Goal: Information Seeking & Learning: Learn about a topic

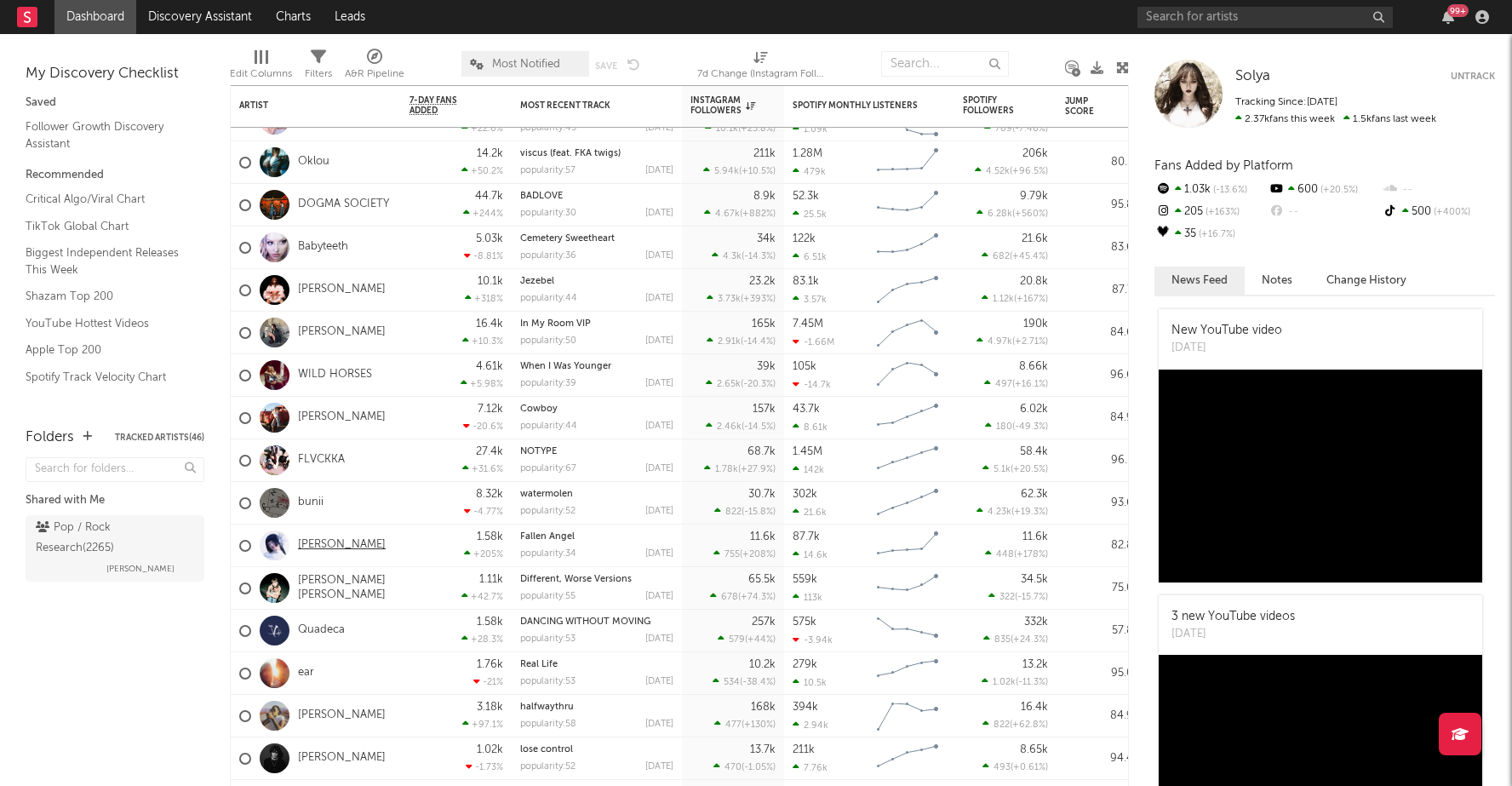
click at [304, 542] on link "[PERSON_NAME]" at bounding box center [341, 545] width 88 height 15
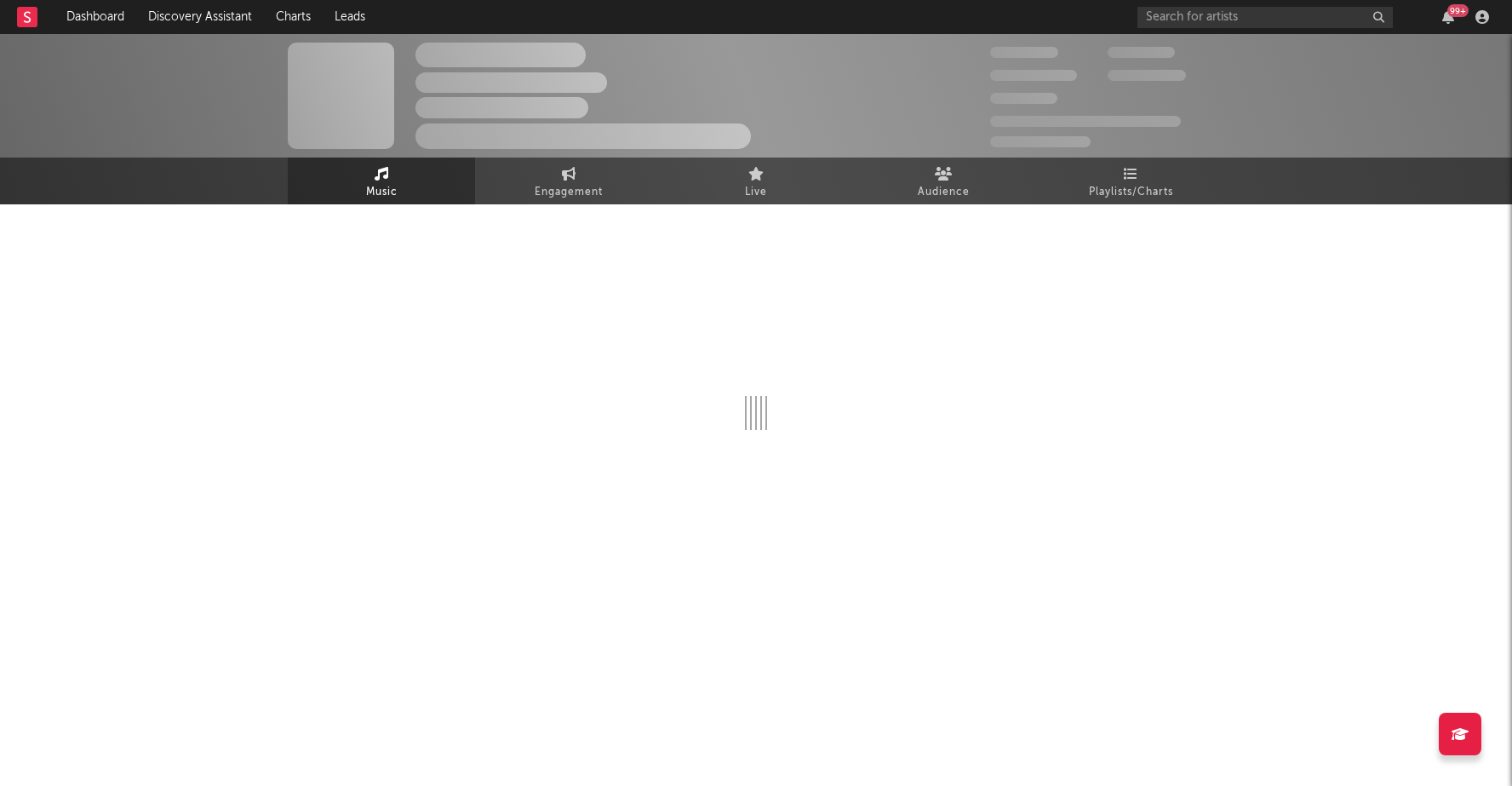
select select "6m"
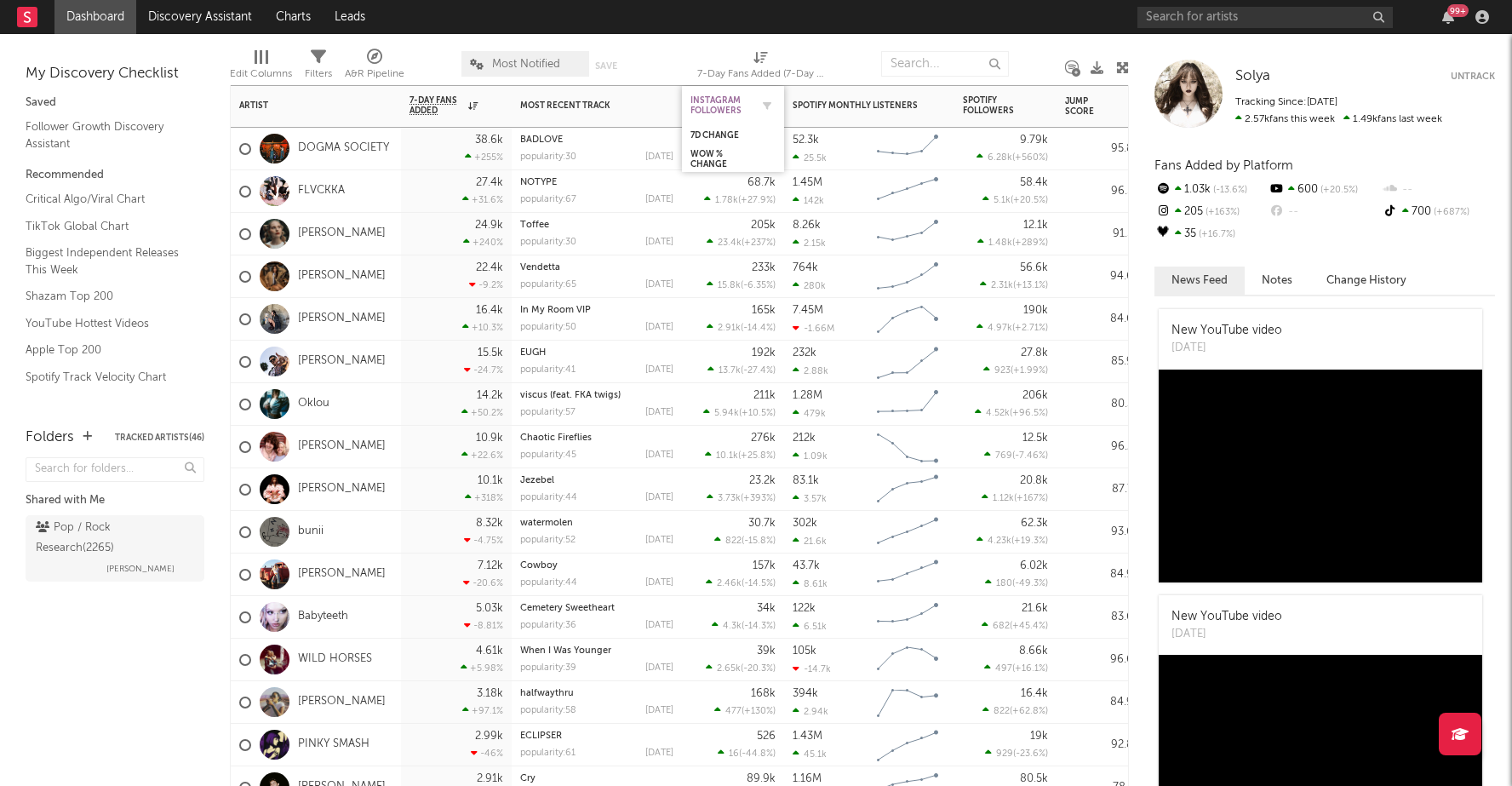
click at [711, 114] on div "Instagram Followers" at bounding box center [720, 105] width 60 height 20
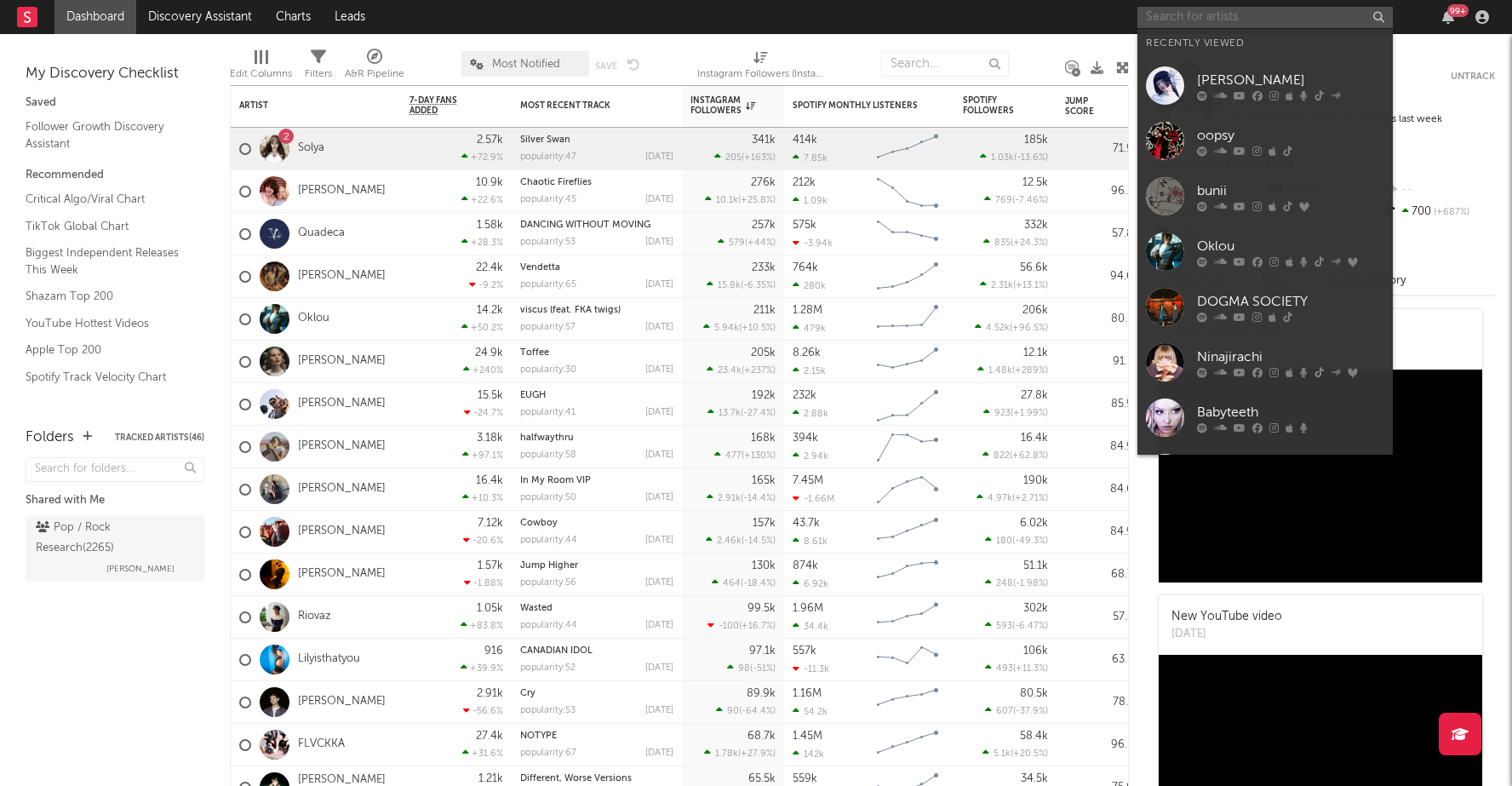
click at [1298, 10] on input "text" at bounding box center [1264, 16] width 255 height 21
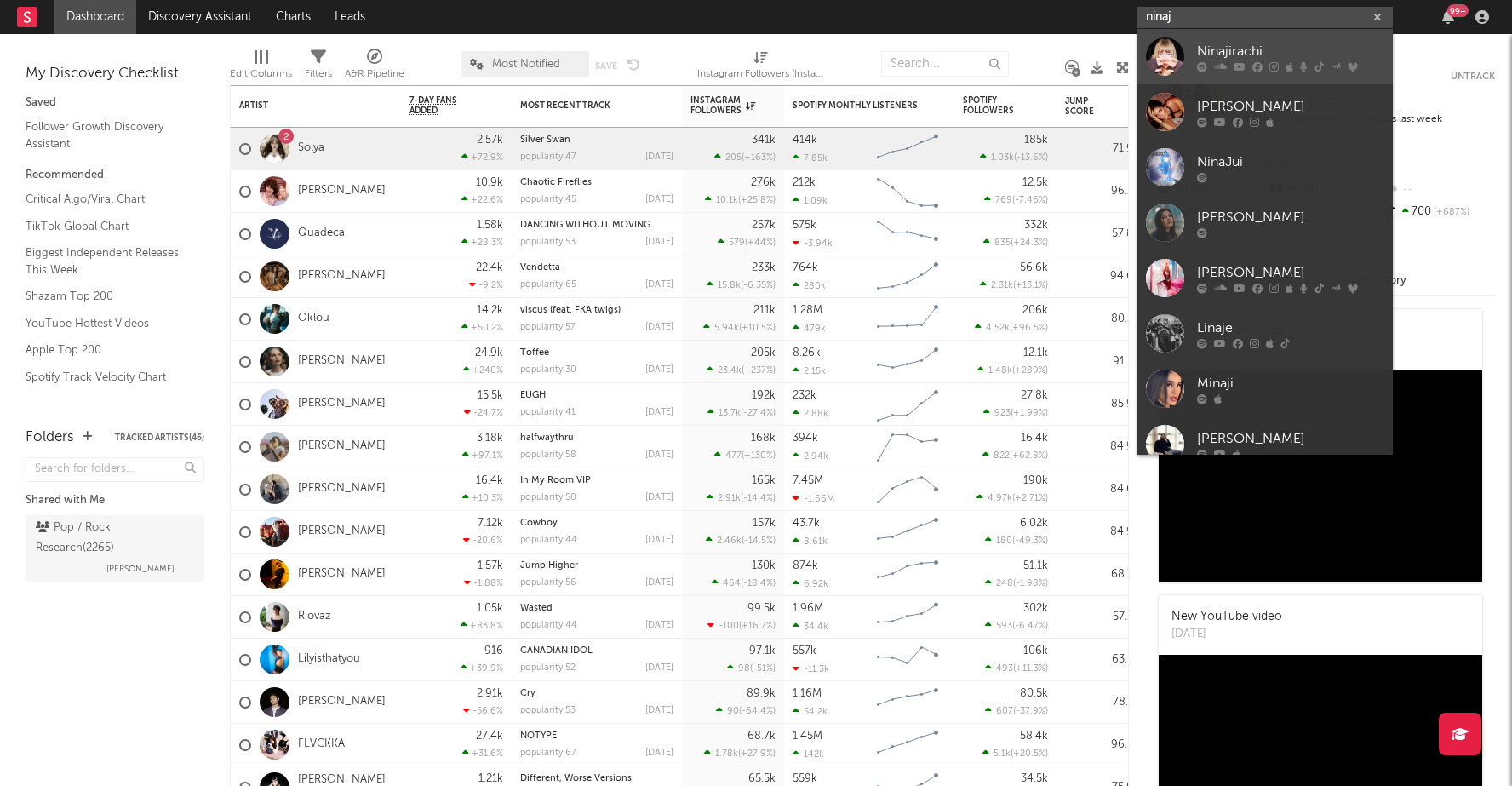
type input "ninaj"
click at [1264, 52] on div "Ninajirachi" at bounding box center [1290, 51] width 187 height 20
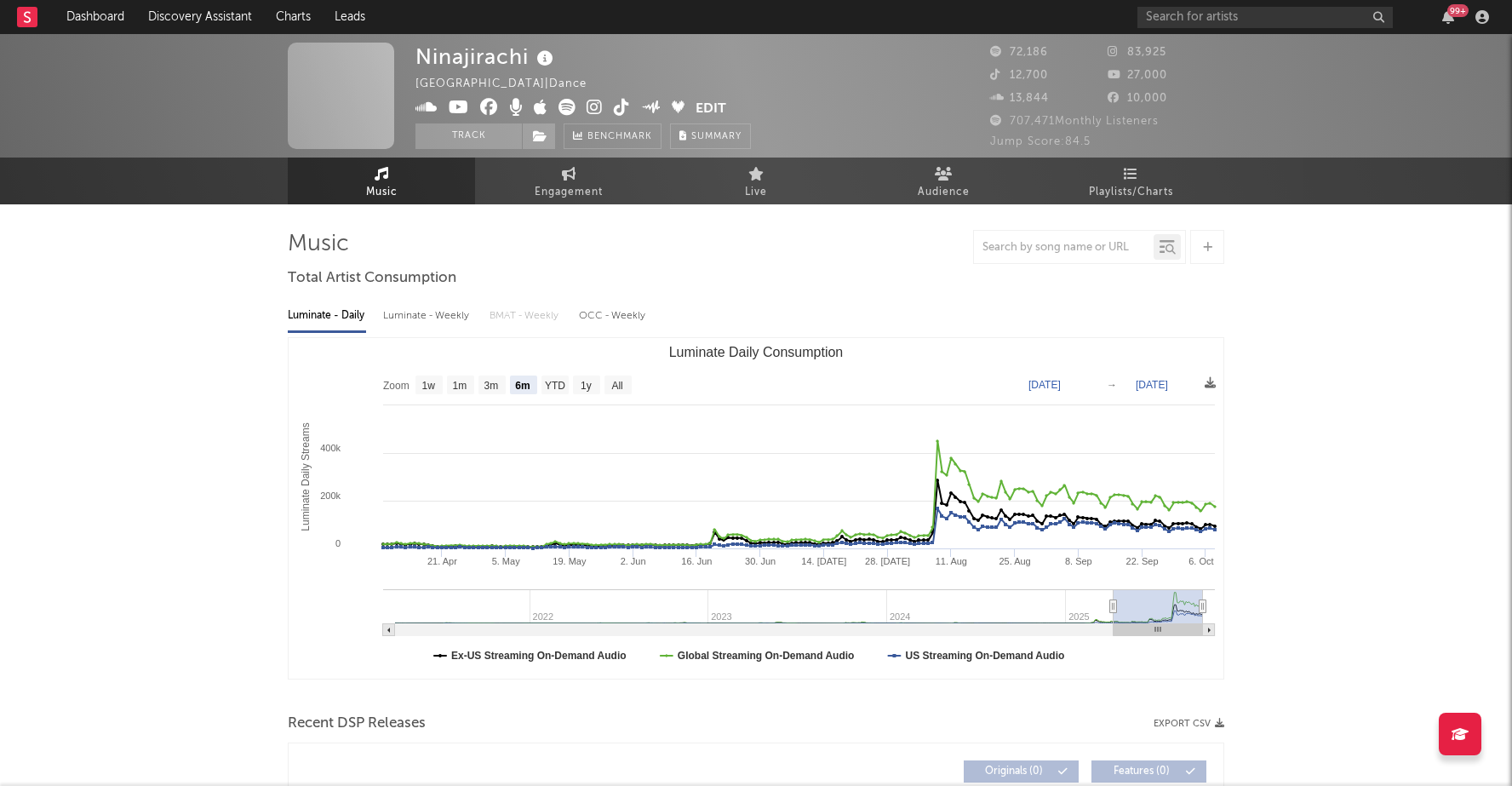
select select "6m"
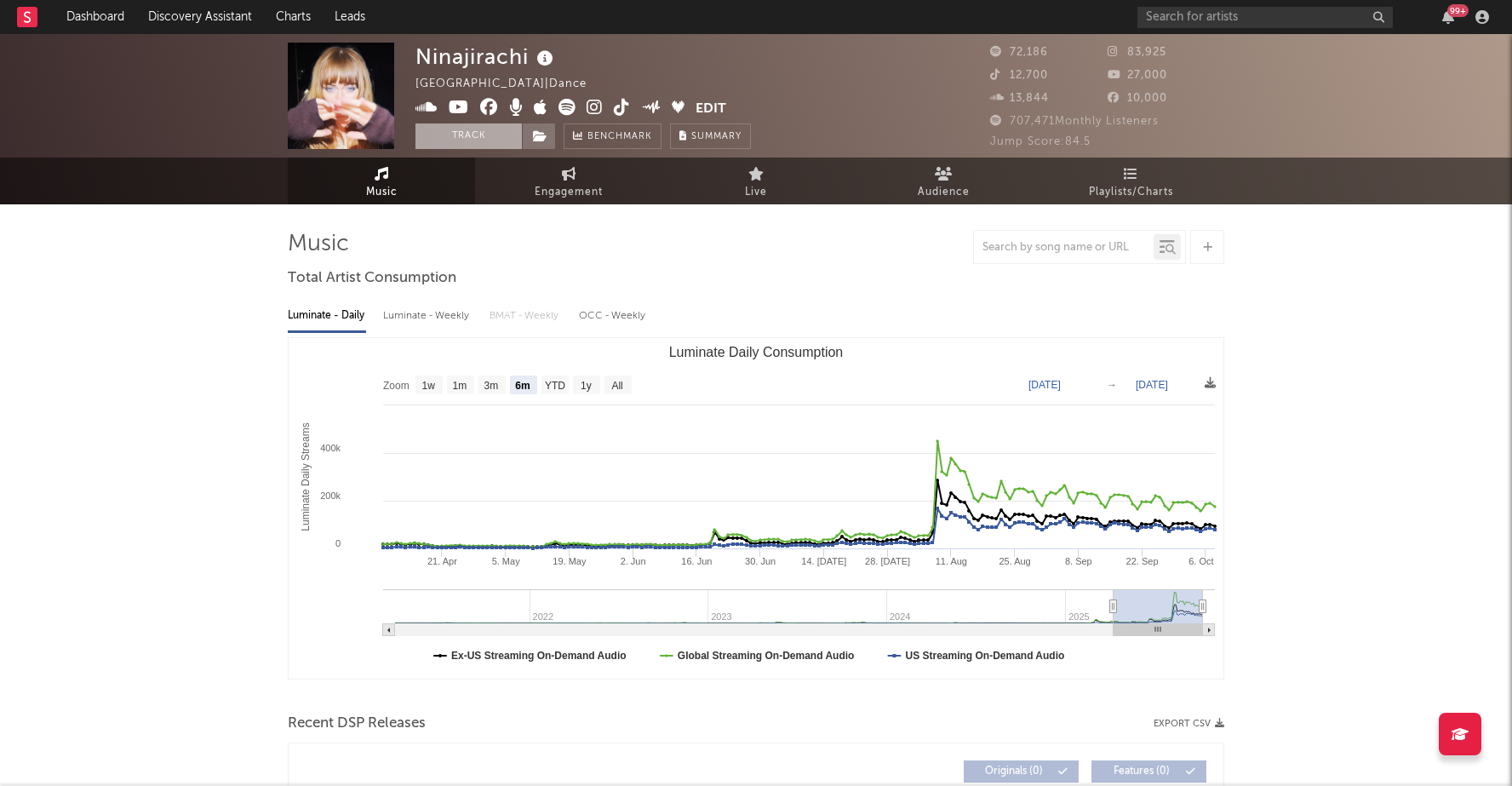
click at [486, 136] on button "Track" at bounding box center [468, 136] width 106 height 25
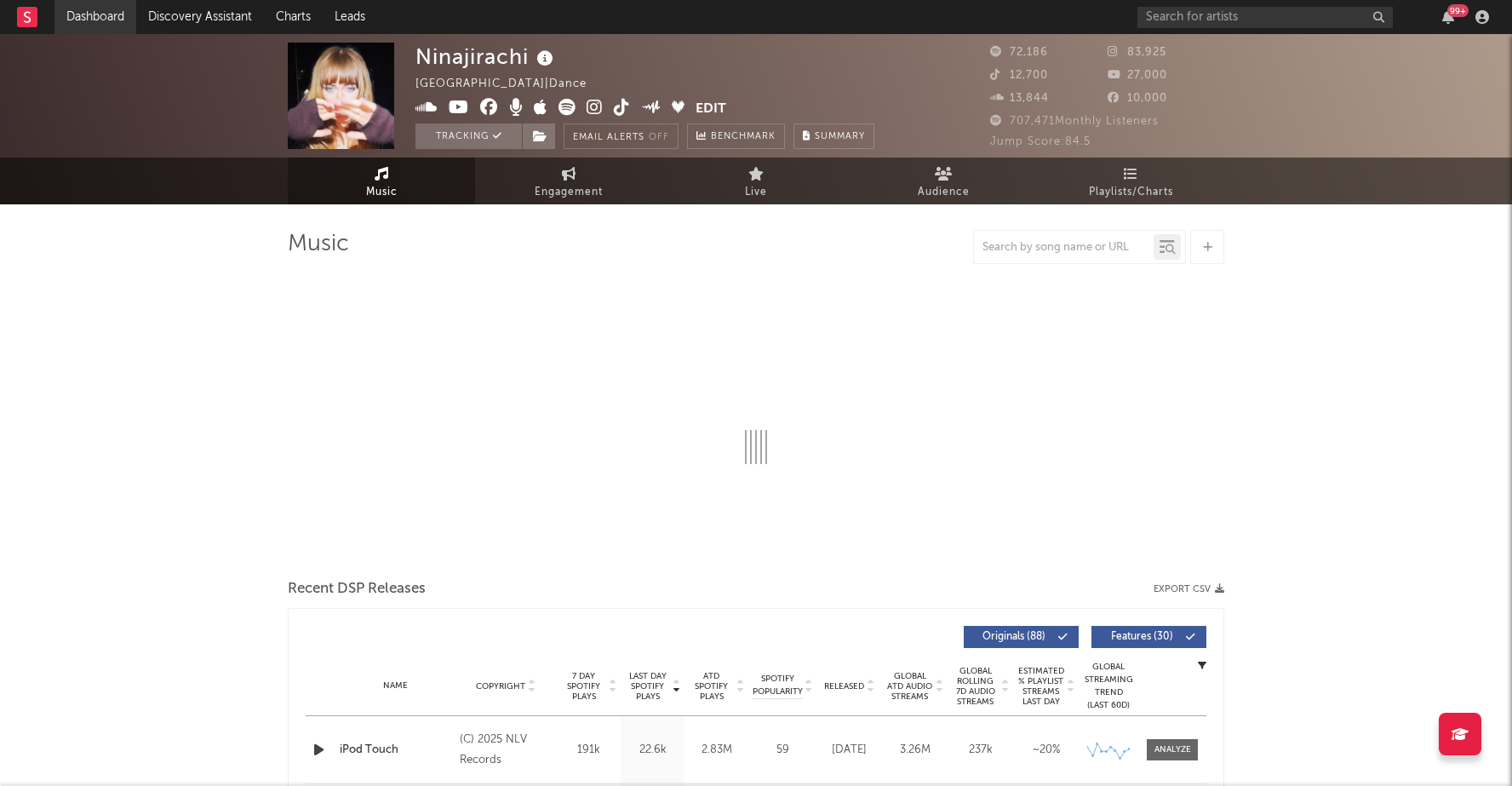
click at [120, 19] on link "Dashboard" at bounding box center [95, 16] width 82 height 34
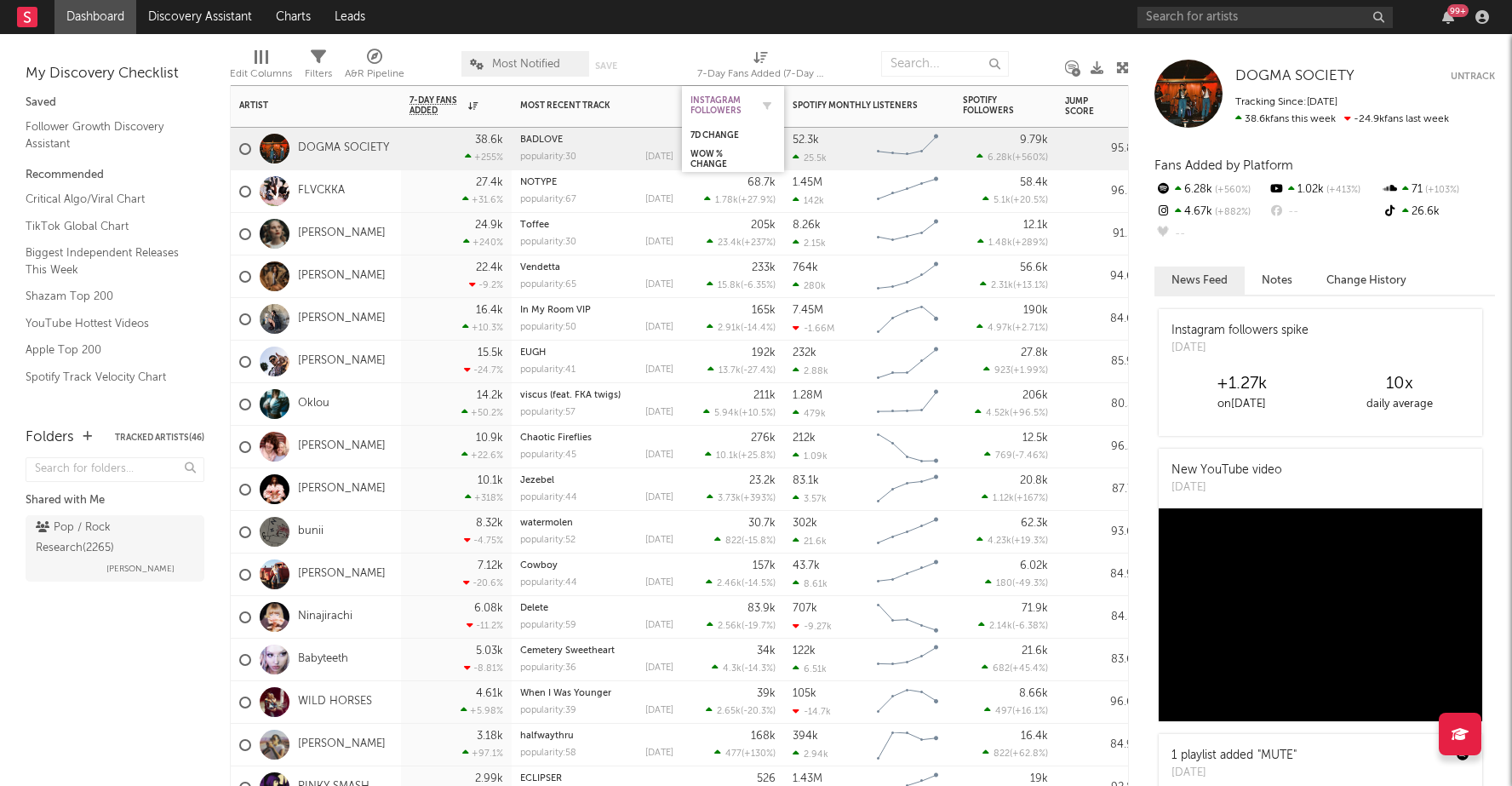
click at [714, 97] on div "Instagram Followers" at bounding box center [720, 105] width 60 height 20
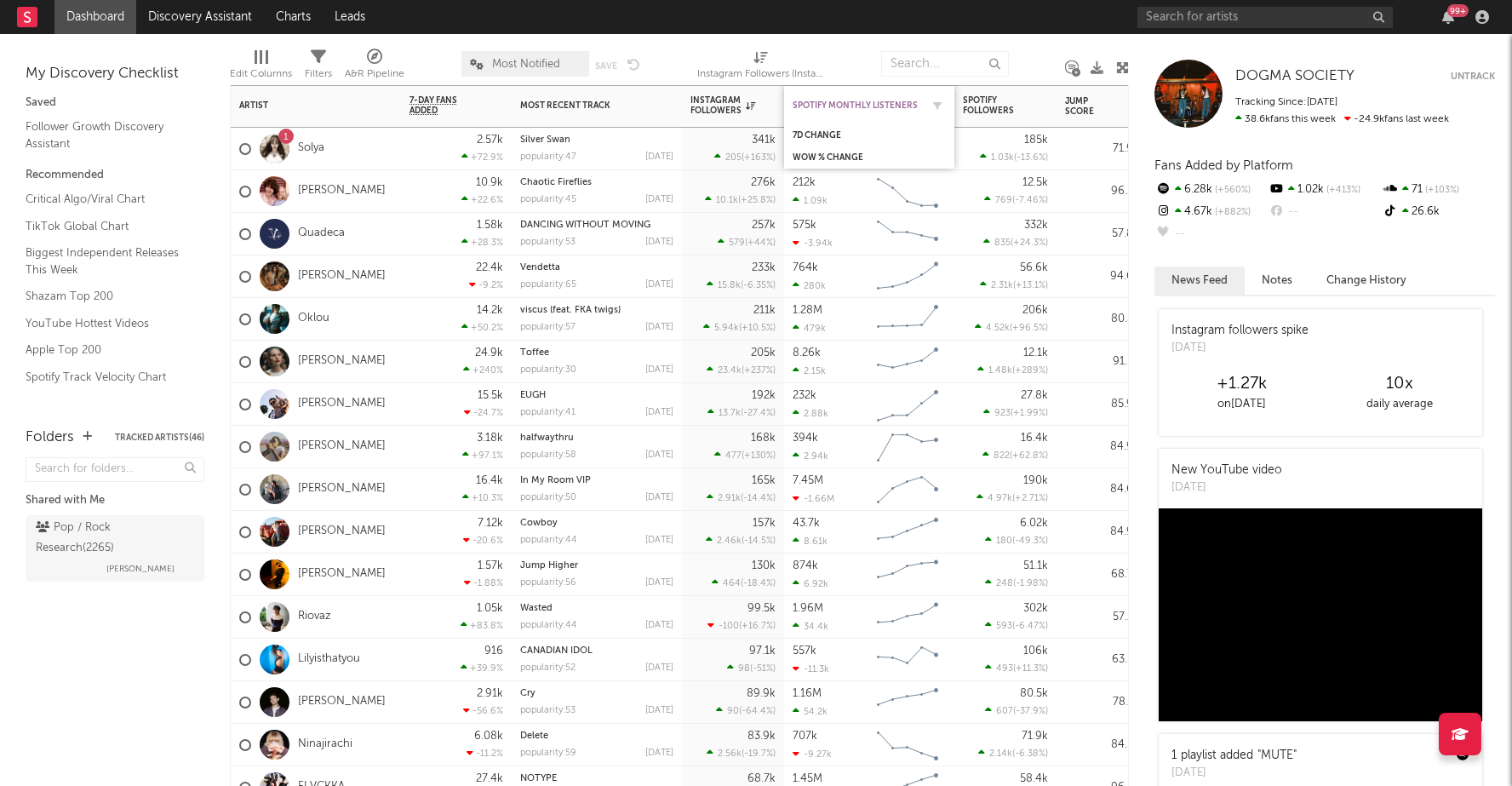
click at [873, 106] on div "Spotify Monthly Listeners" at bounding box center [856, 105] width 128 height 10
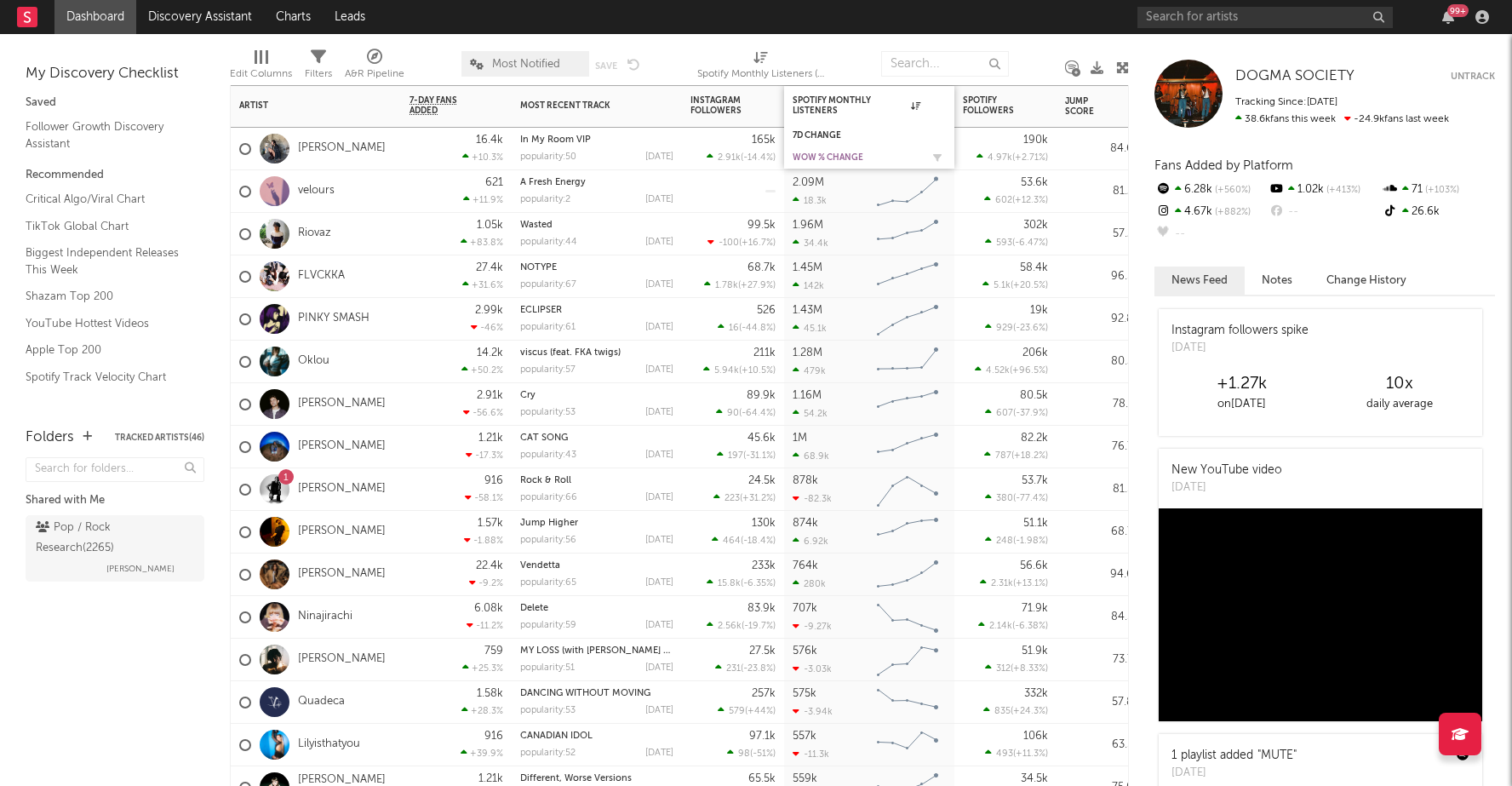
click at [825, 158] on div "WoW % Change" at bounding box center [856, 157] width 128 height 10
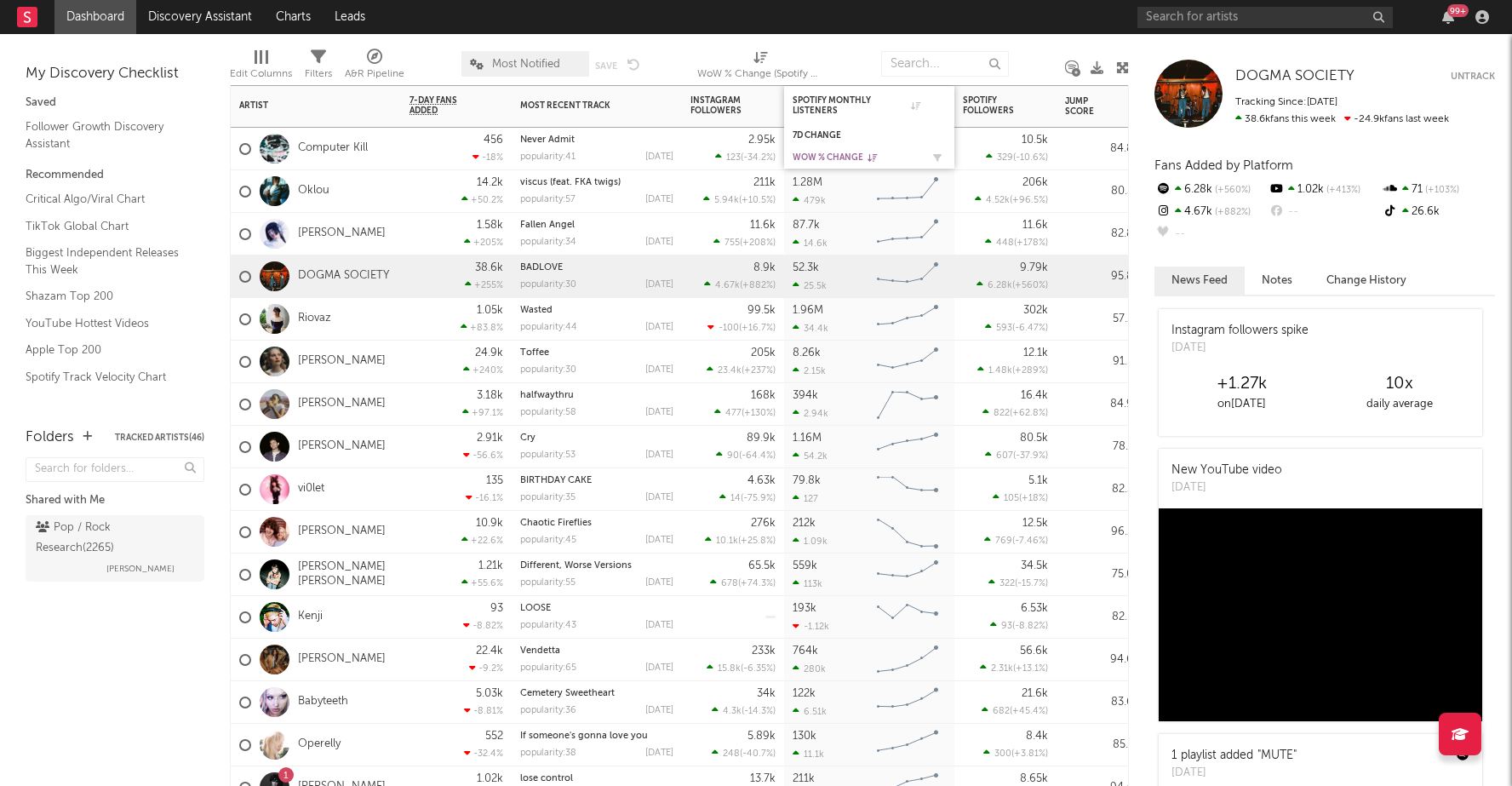
click at [824, 153] on div "WoW % Change" at bounding box center [856, 157] width 128 height 10
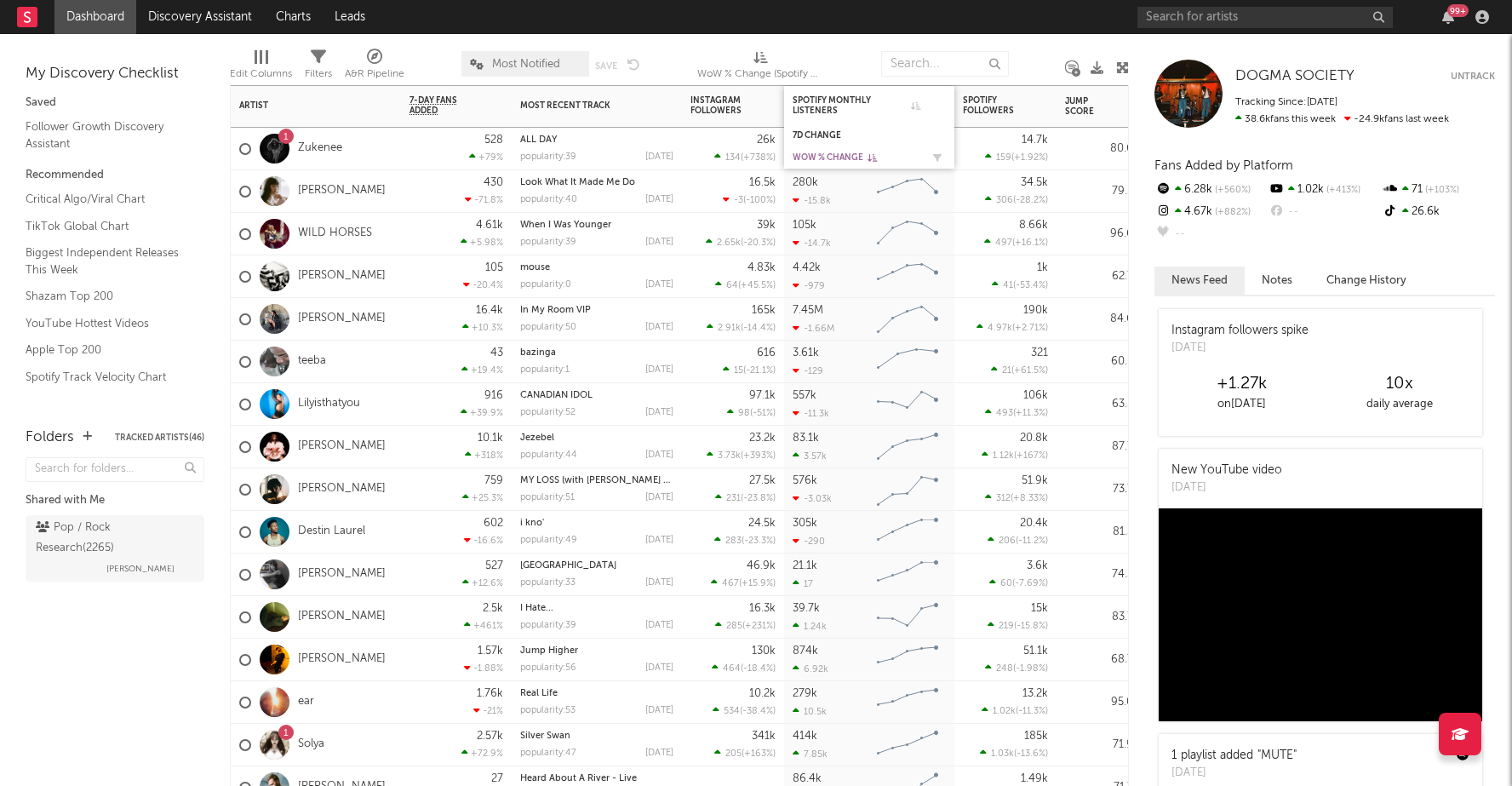
click at [824, 153] on div "WoW % Change" at bounding box center [856, 157] width 128 height 10
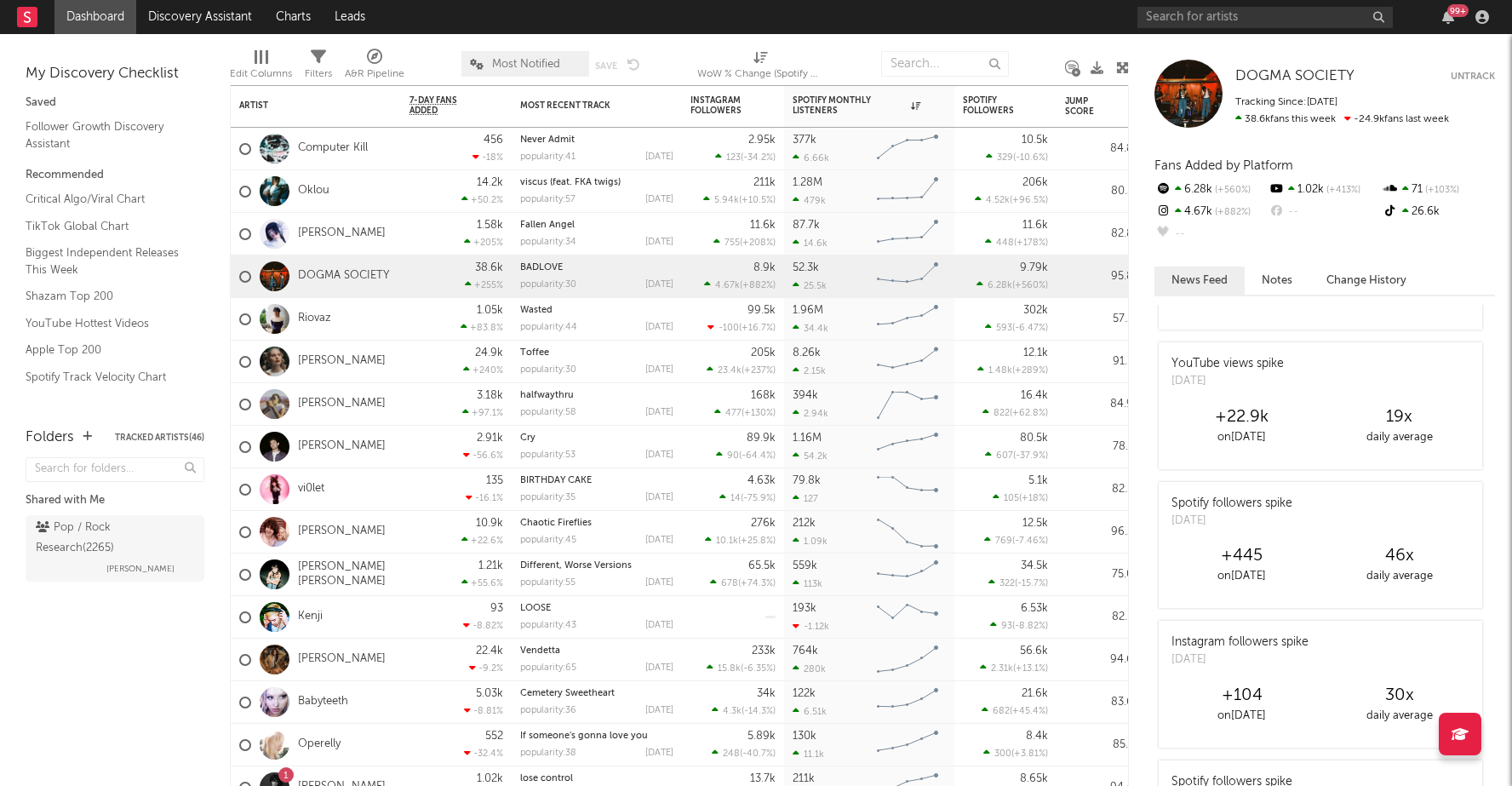
scroll to position [1219, 0]
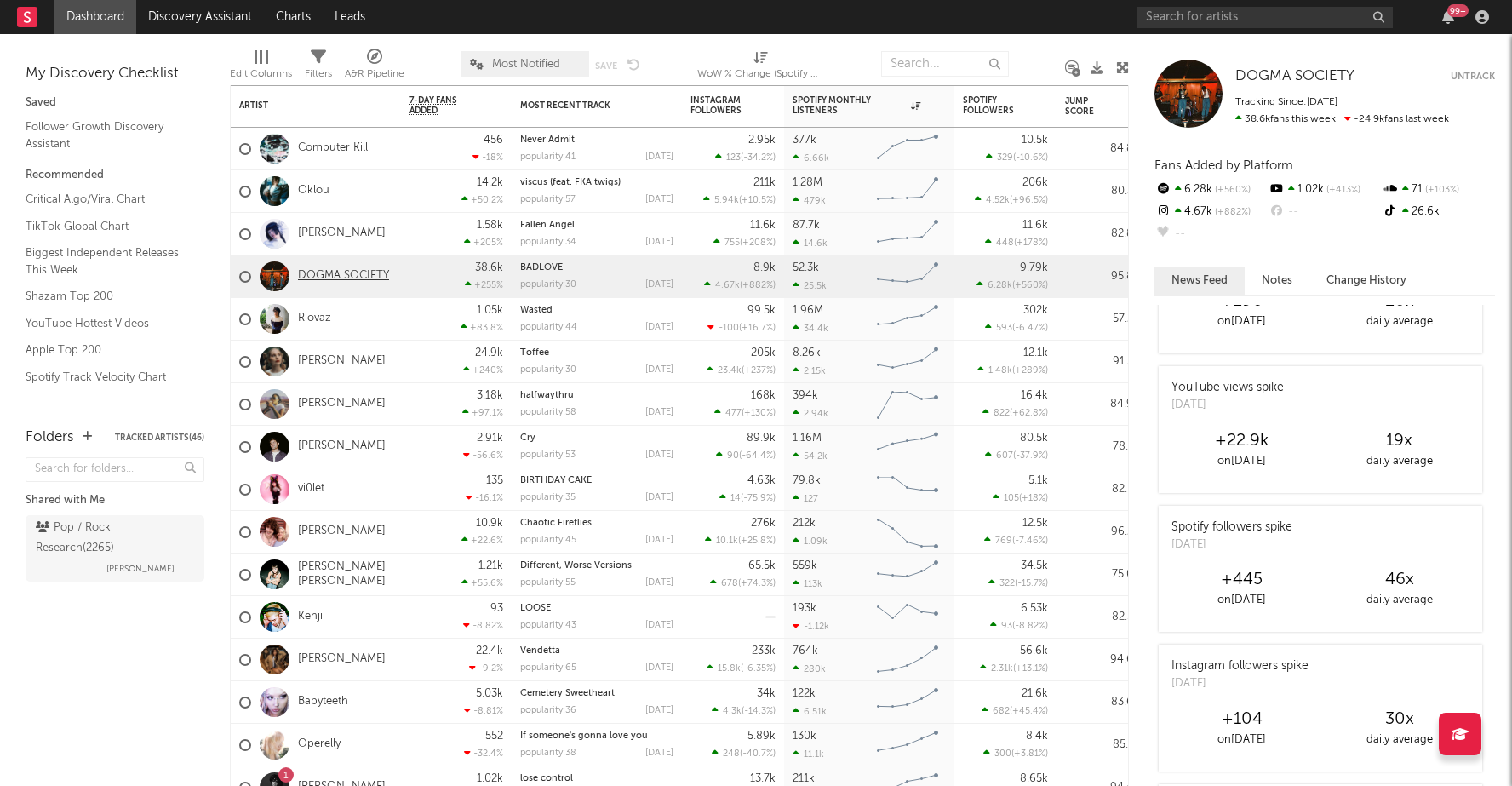
click at [351, 272] on link "DOGMA SOCIETY" at bounding box center [343, 276] width 91 height 15
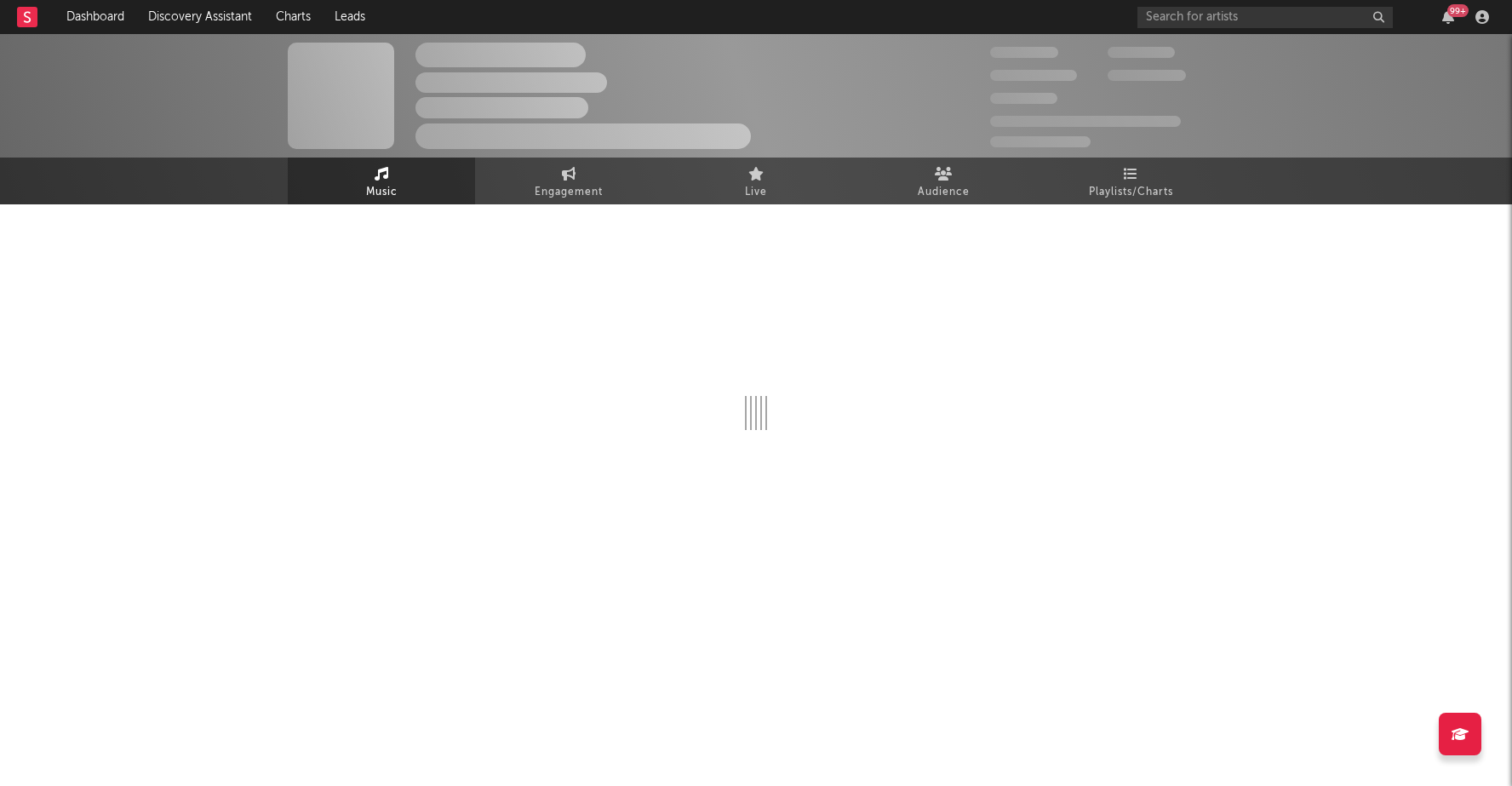
select select "6m"
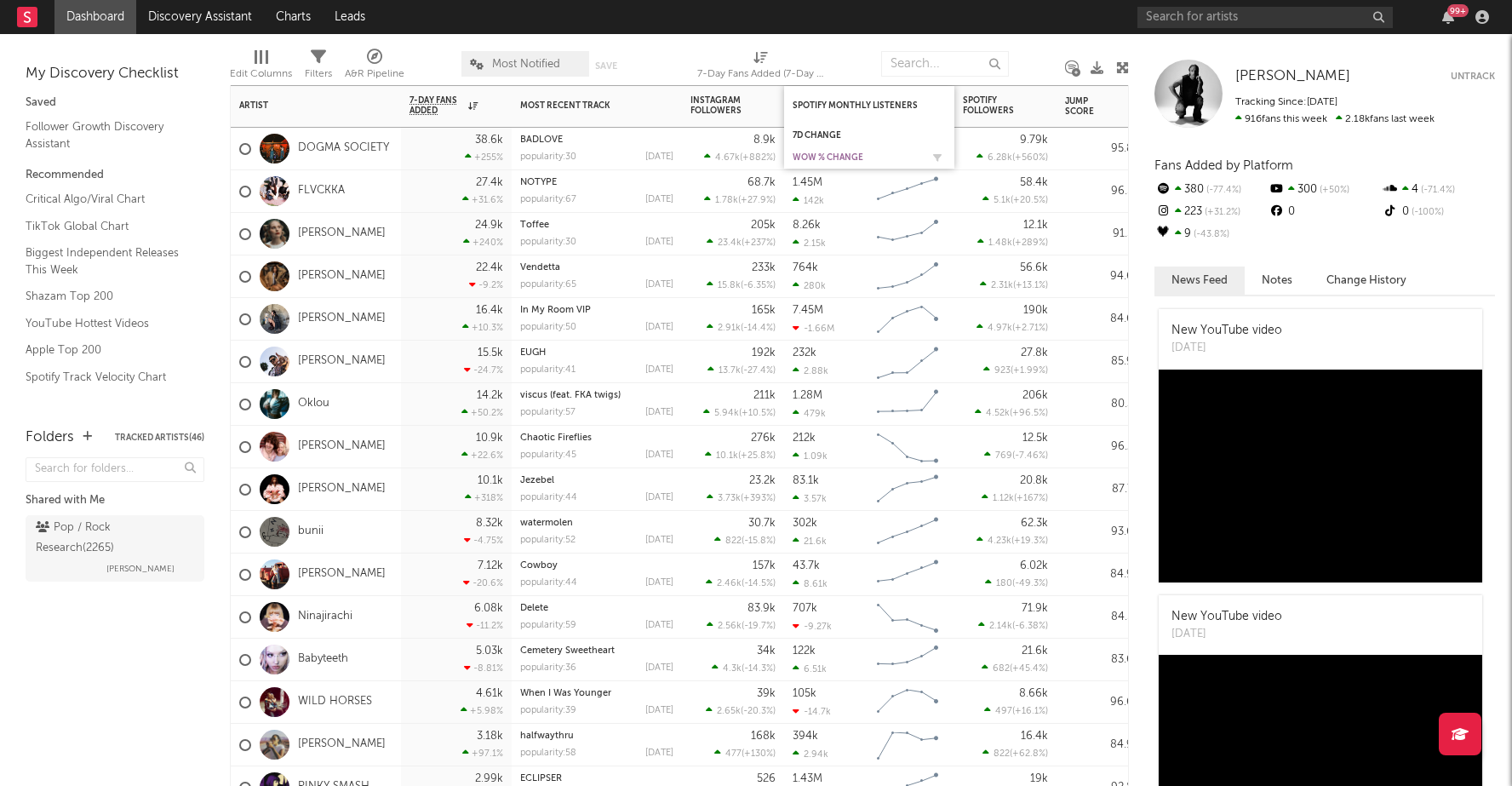
click at [821, 157] on div "WoW % Change" at bounding box center [856, 157] width 128 height 10
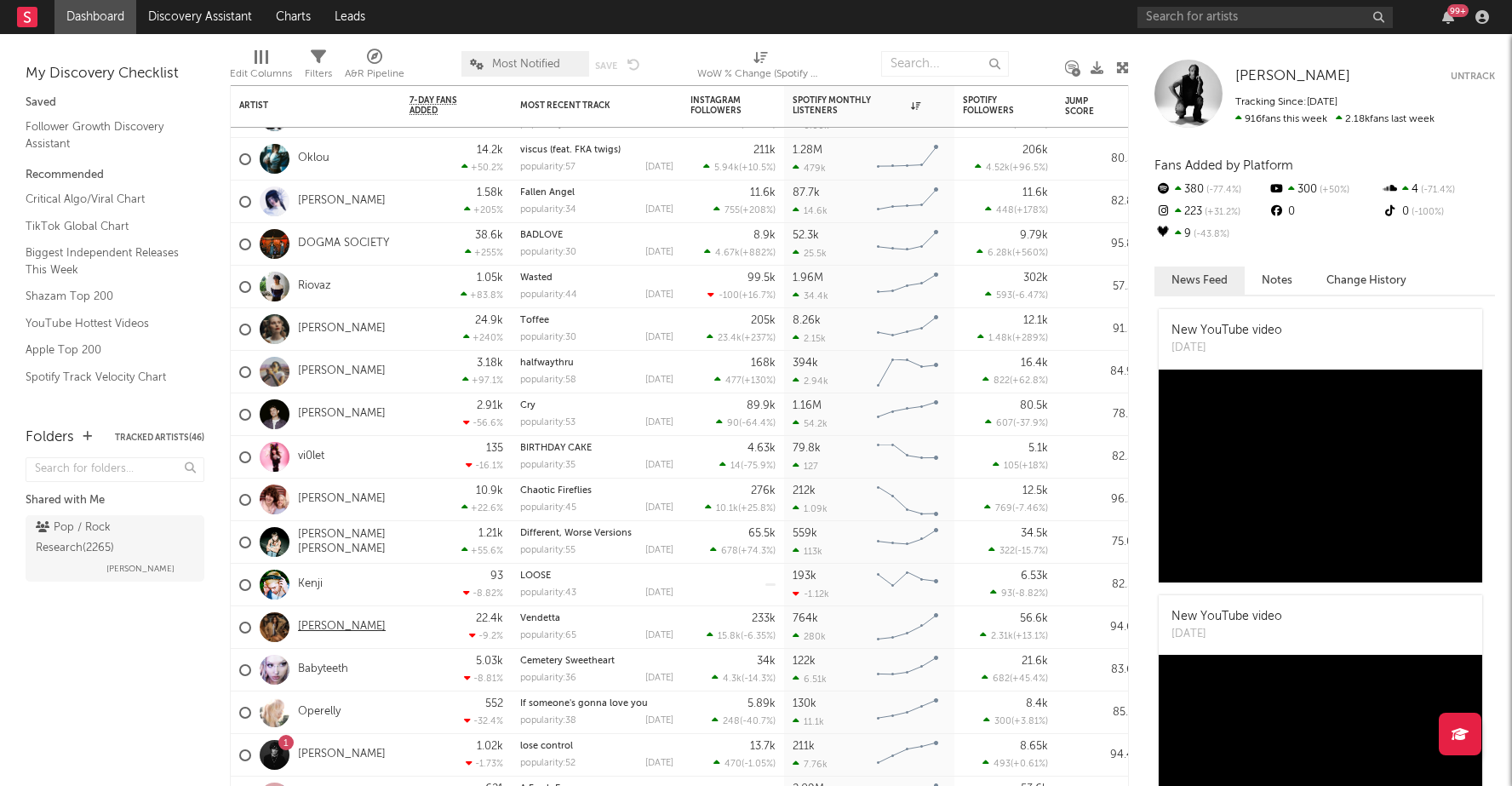
click at [330, 629] on link "[PERSON_NAME]" at bounding box center [341, 627] width 88 height 15
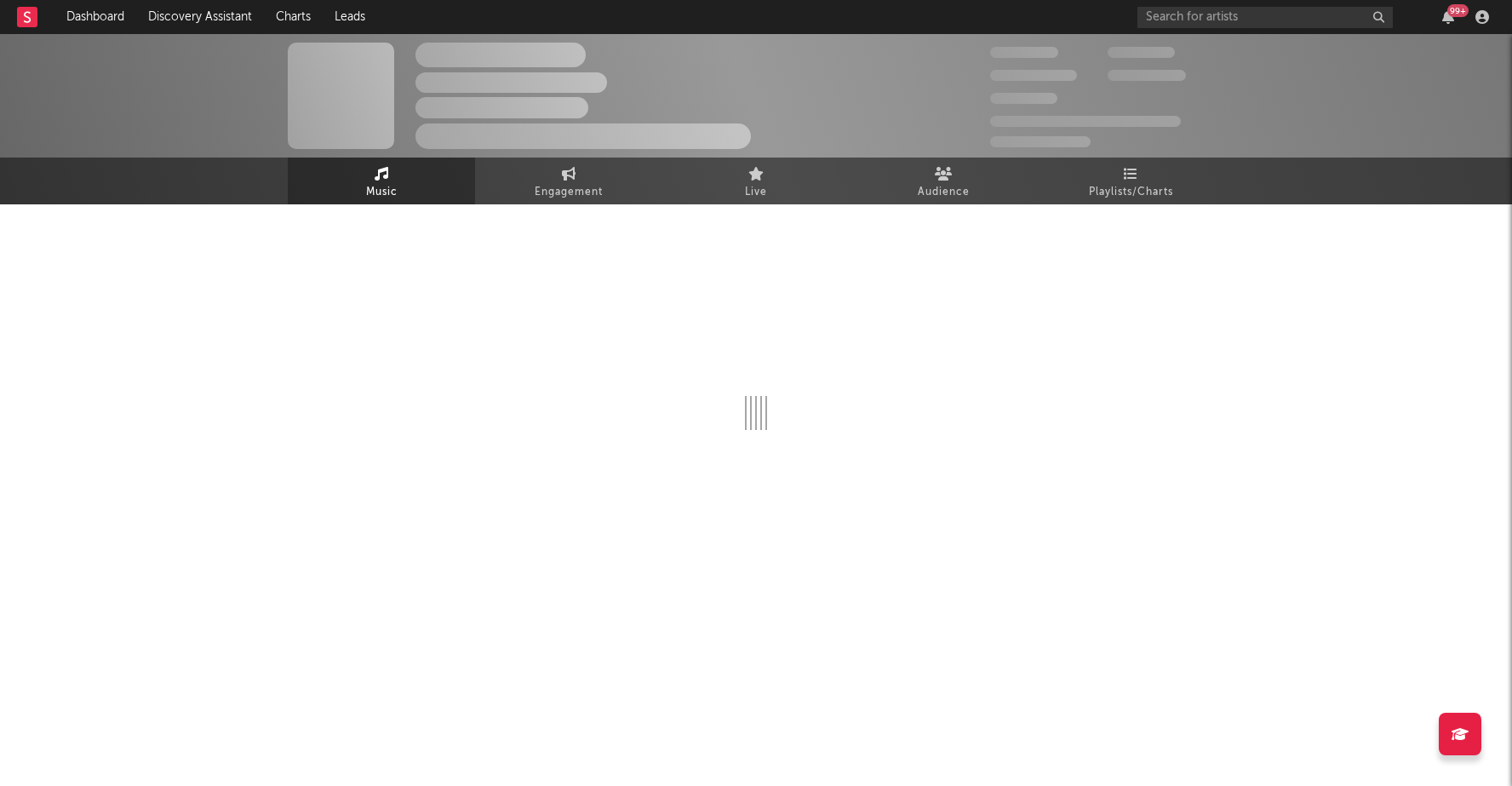
select select "6m"
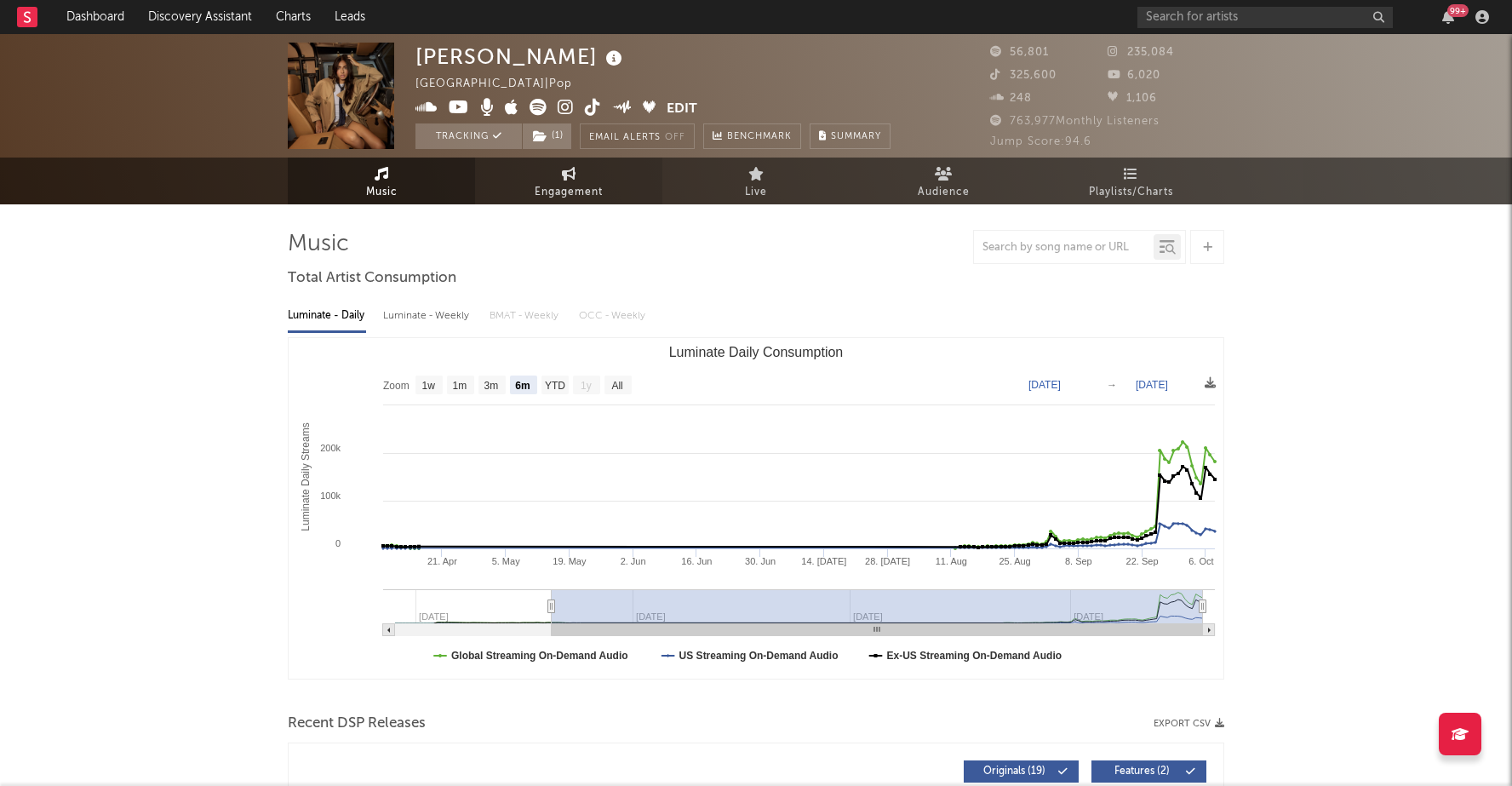
click at [615, 182] on link "Engagement" at bounding box center [568, 181] width 187 height 47
select select "1w"
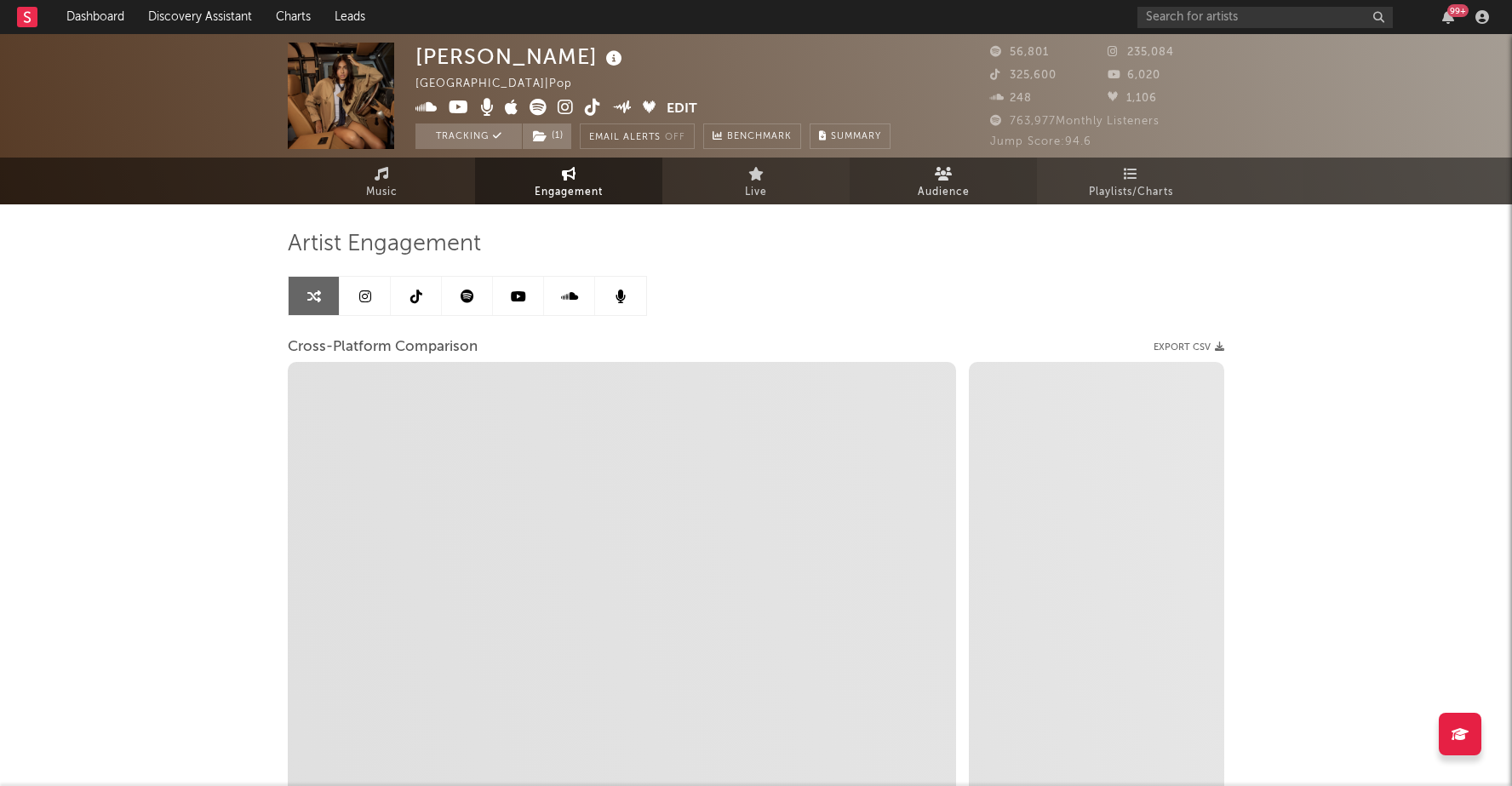
click at [932, 174] on link "Audience" at bounding box center [944, 181] width 187 height 47
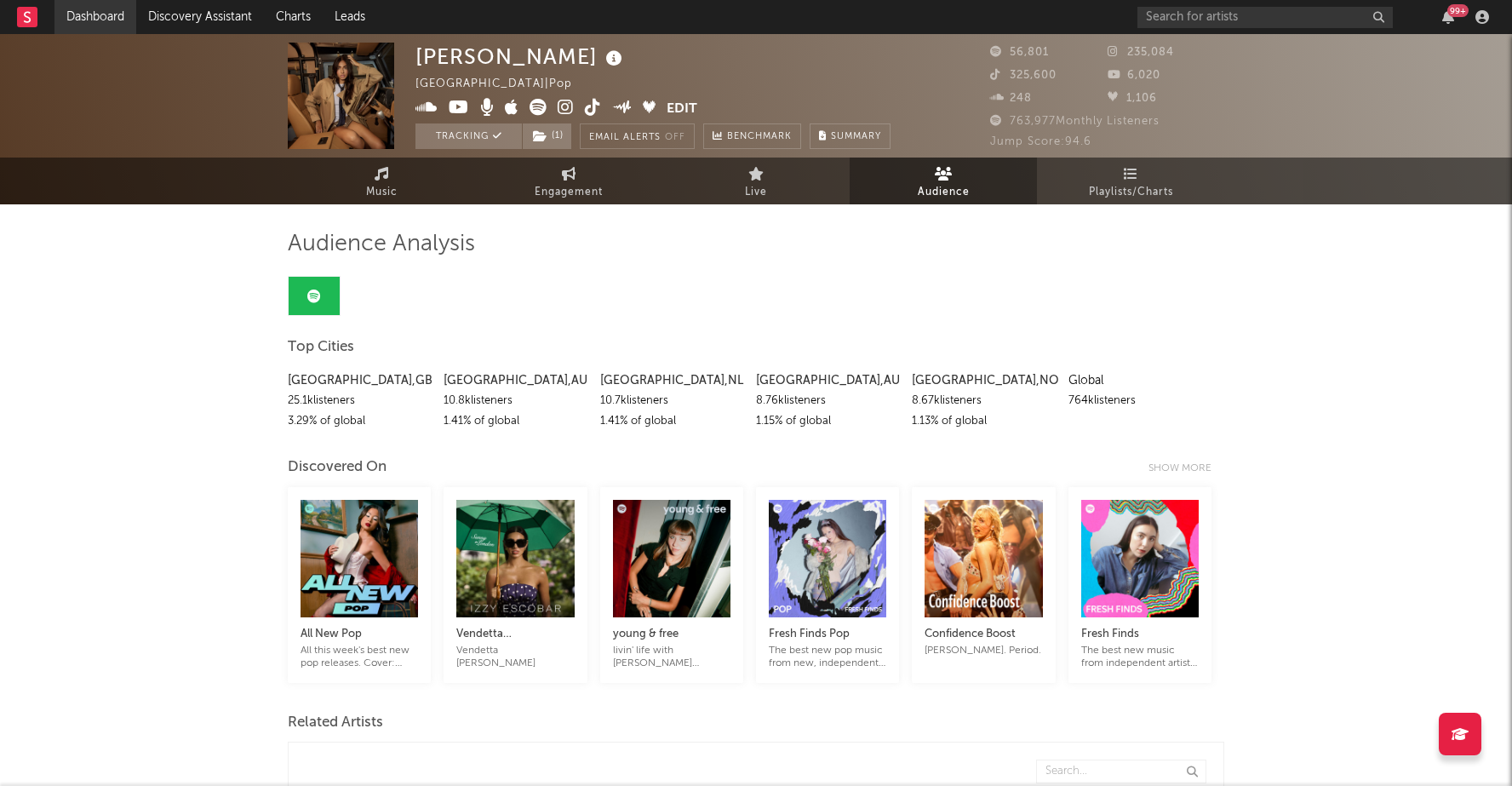
select select "1m"
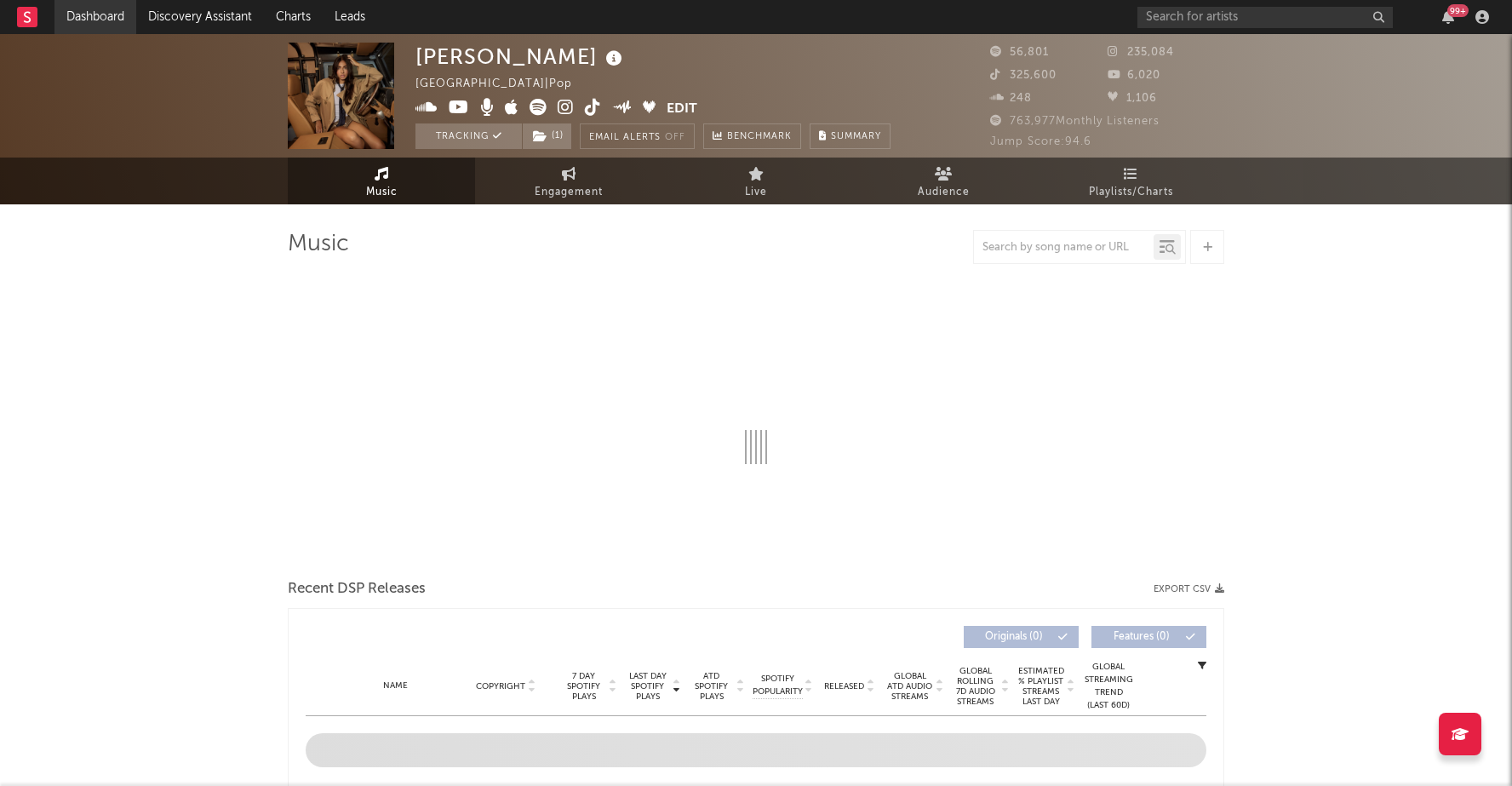
select select "6m"
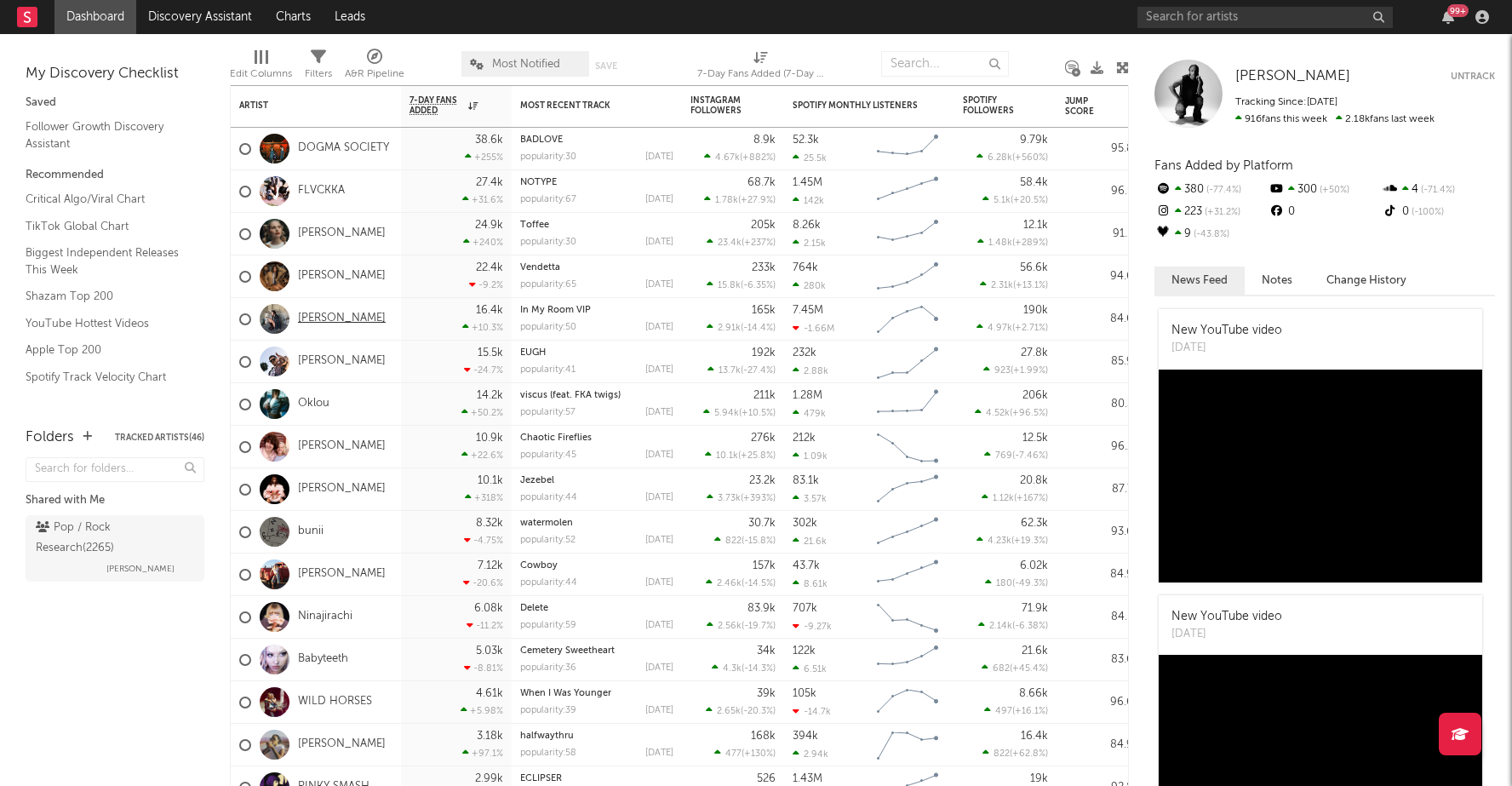
click at [332, 319] on link "[PERSON_NAME]" at bounding box center [341, 319] width 88 height 15
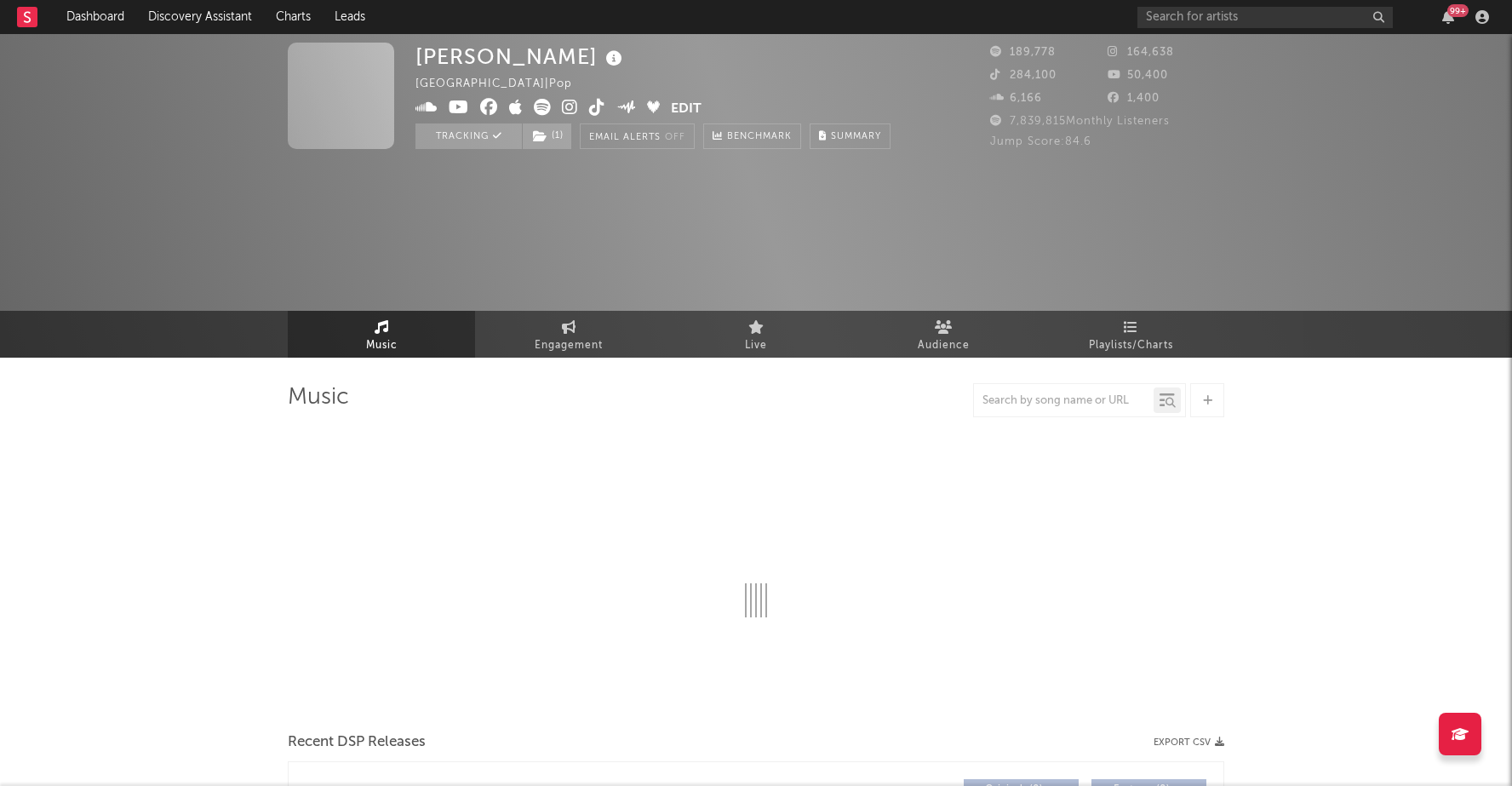
select select "6m"
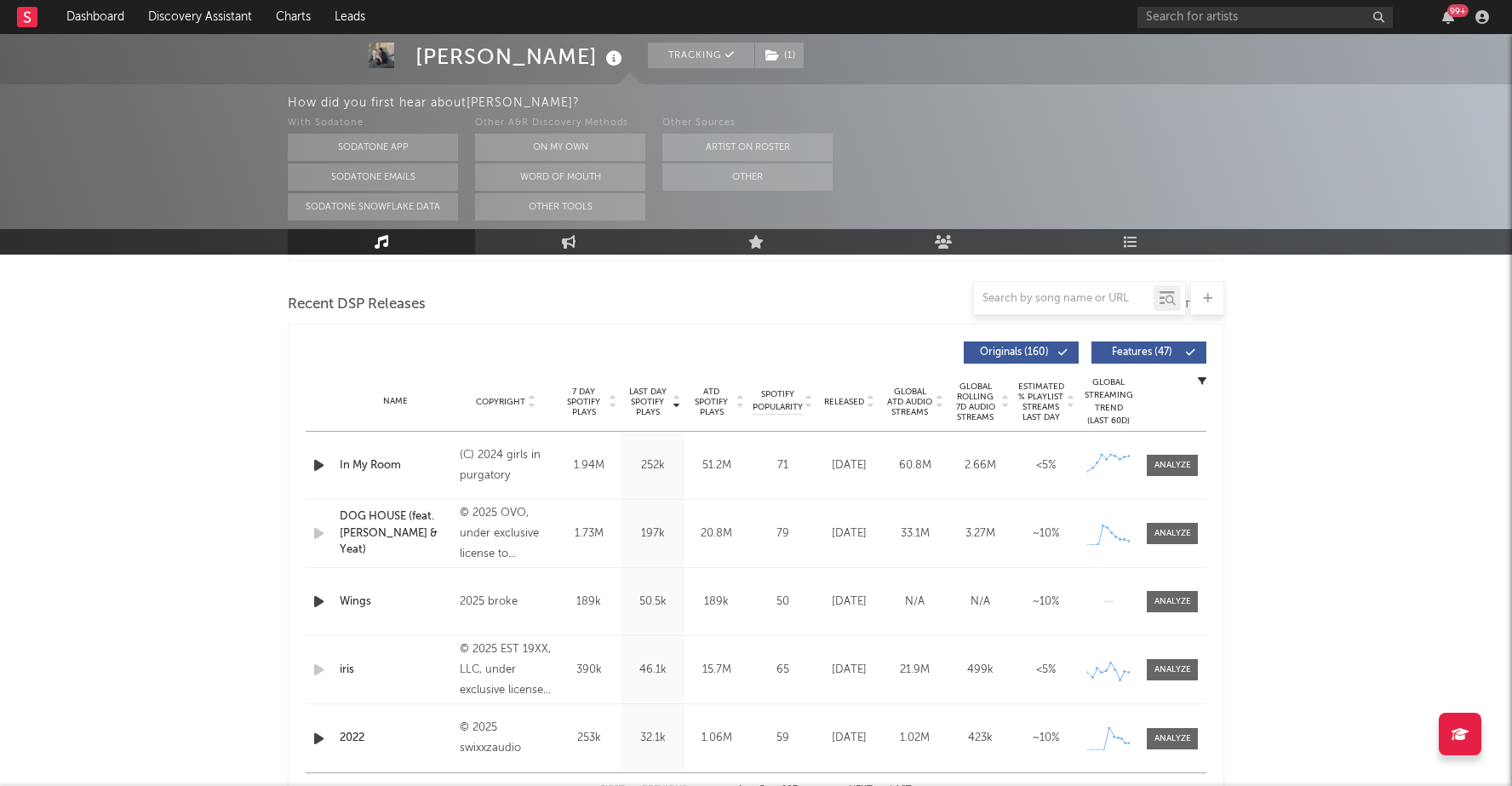
scroll to position [187, 0]
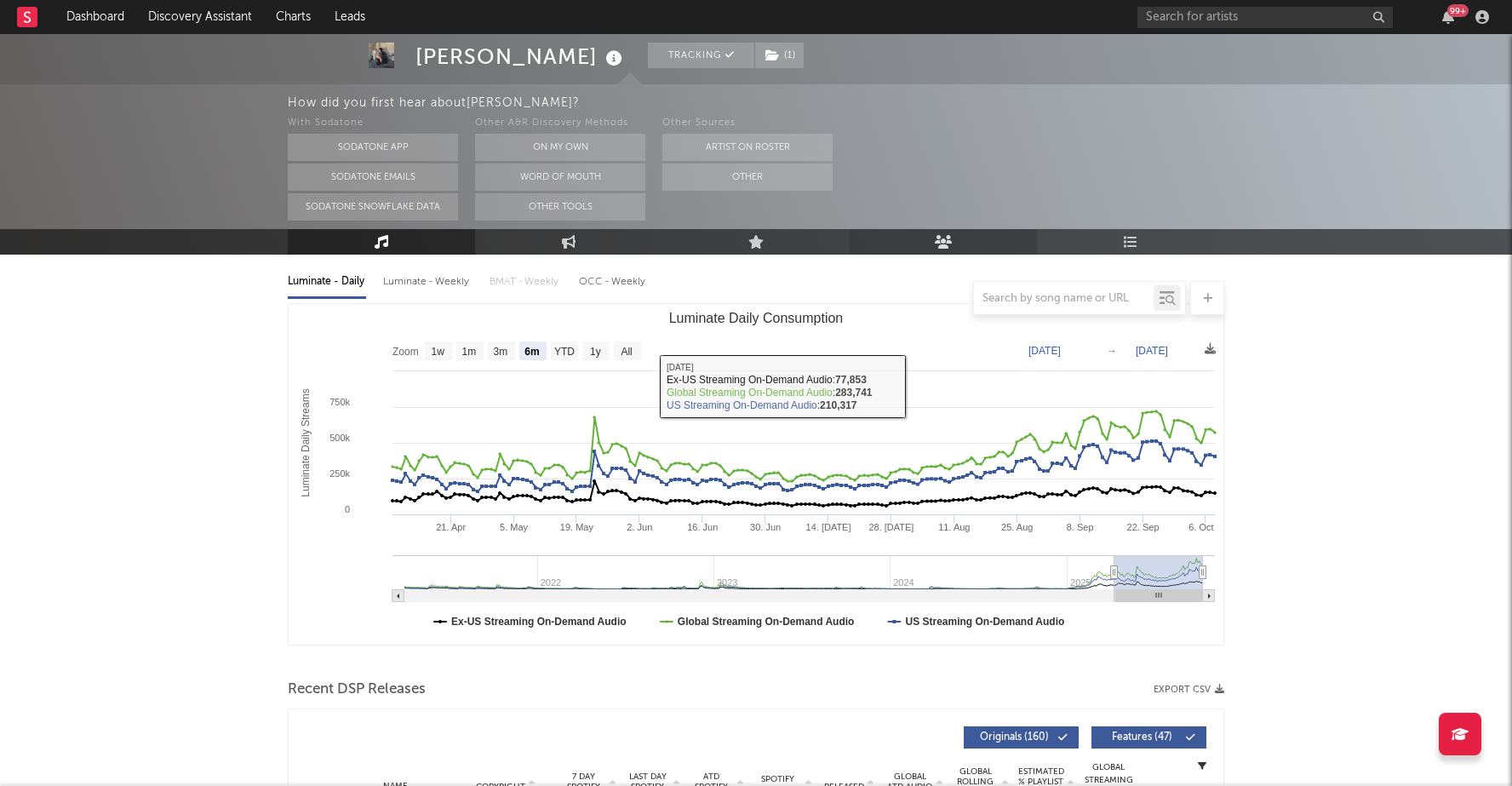
click at [937, 244] on icon at bounding box center [944, 242] width 18 height 14
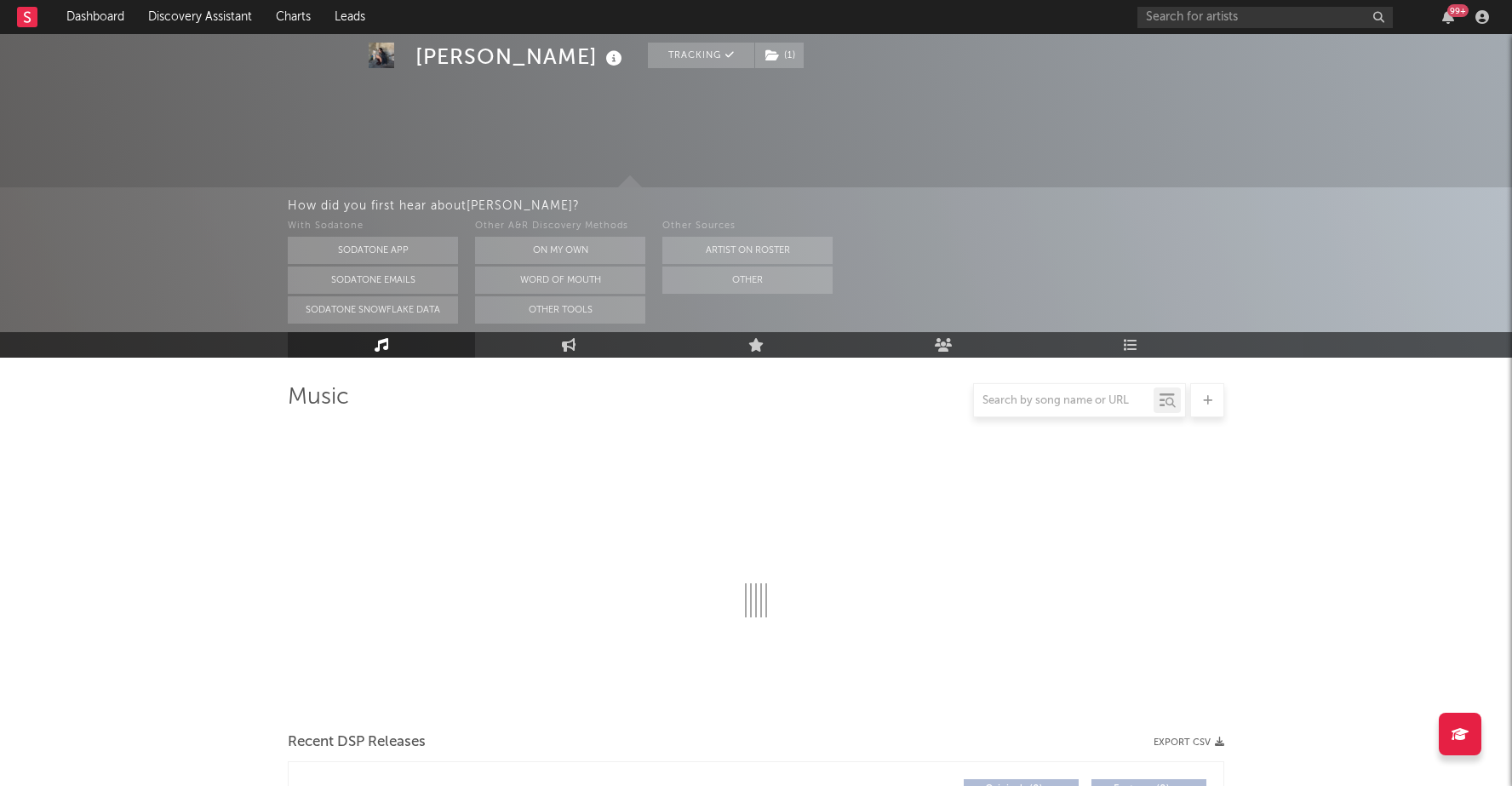
scroll to position [187, 0]
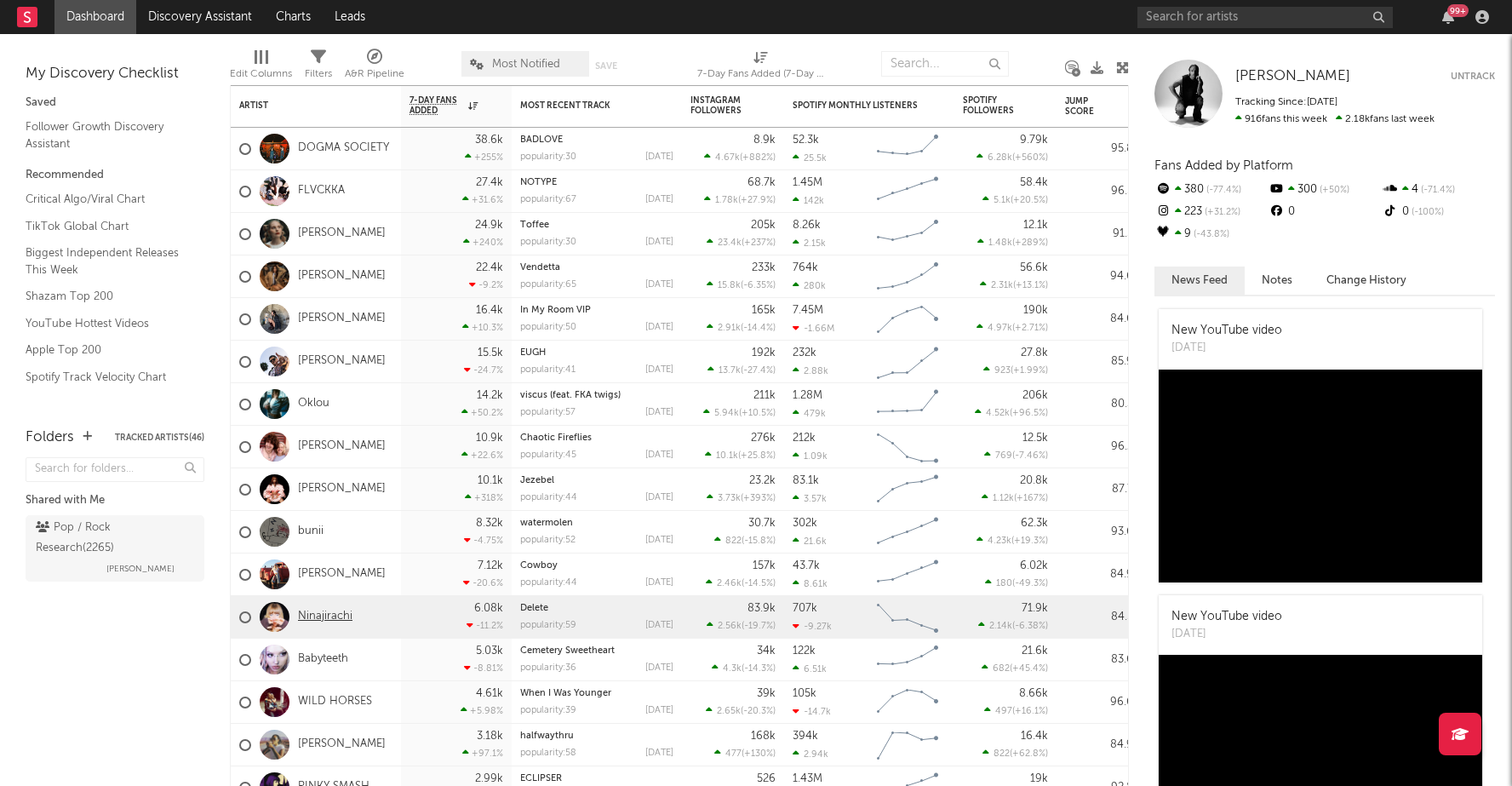
click at [338, 617] on link "Ninajirachi" at bounding box center [325, 617] width 54 height 15
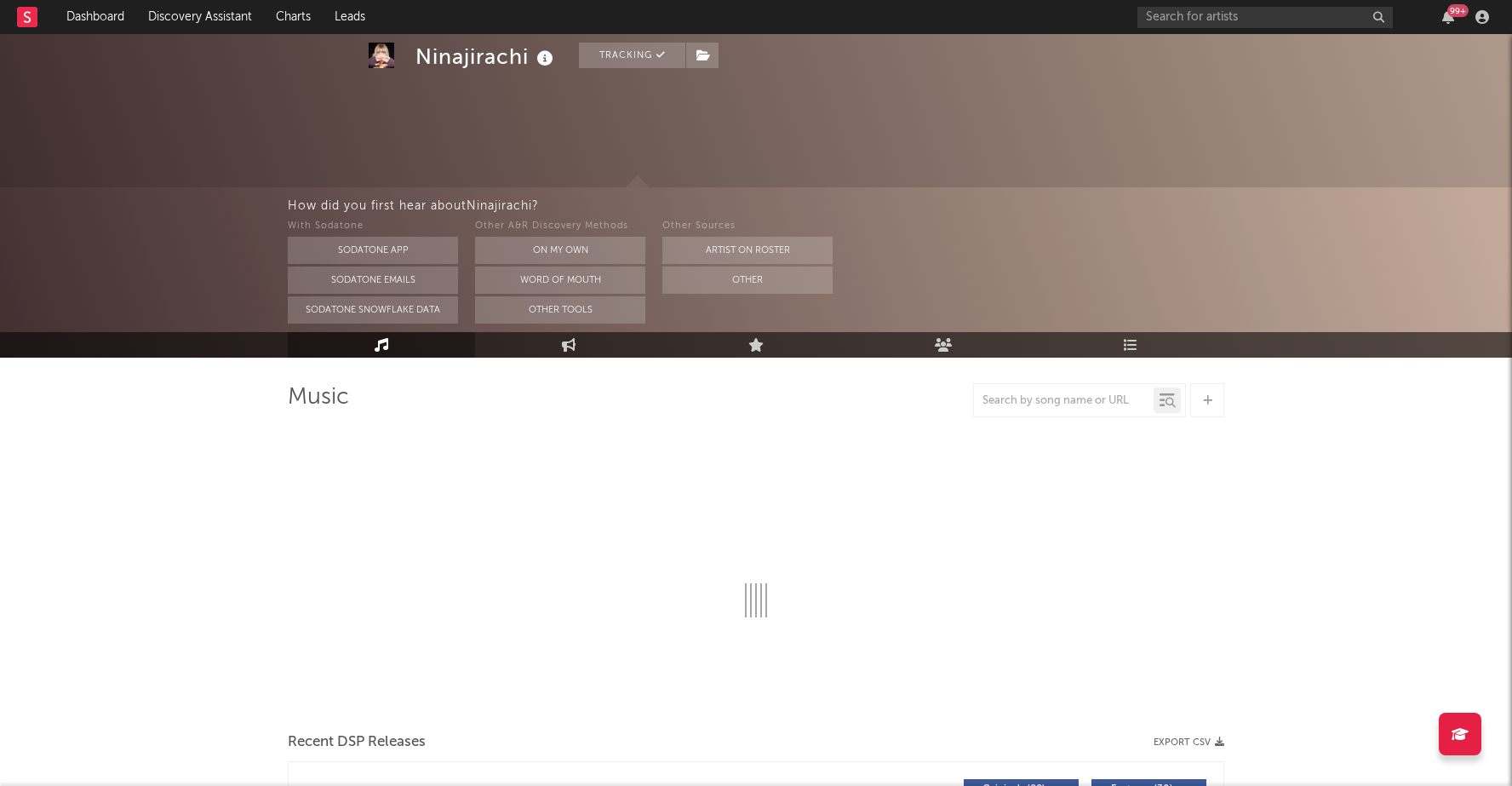
select select "6m"
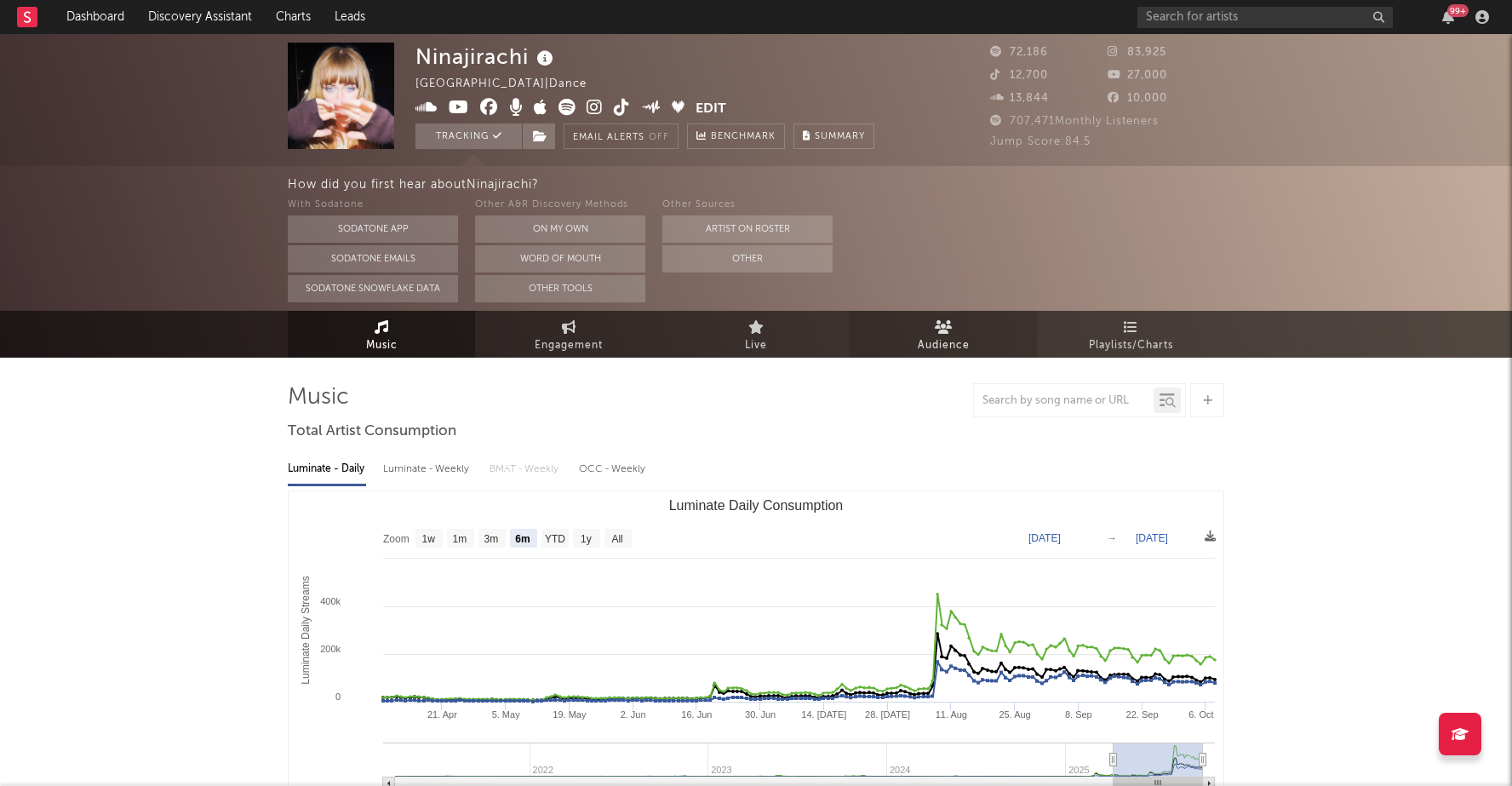
click at [973, 339] on link "Audience" at bounding box center [944, 334] width 187 height 47
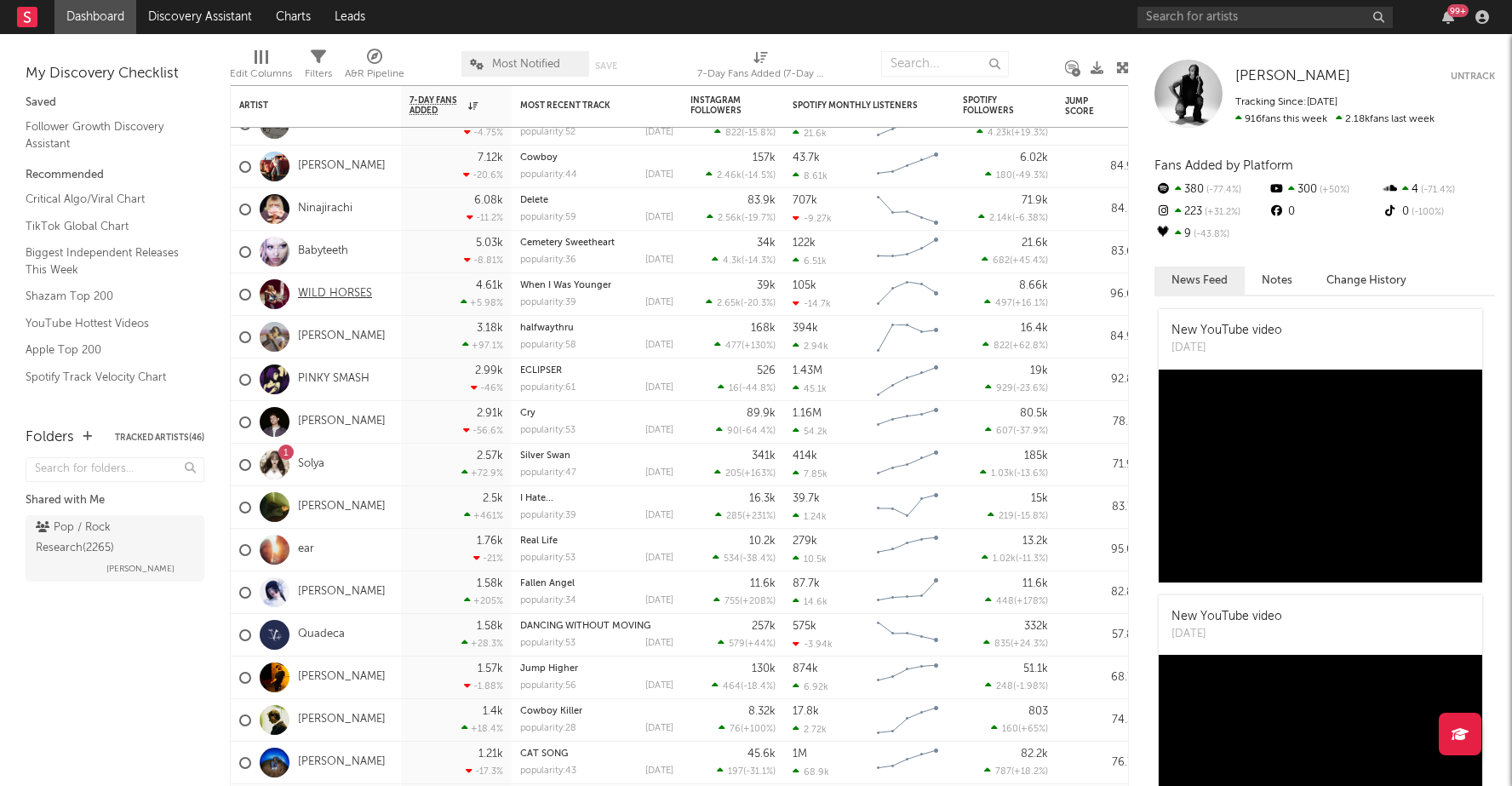
click at [306, 291] on link "WILD HORSES" at bounding box center [335, 294] width 74 height 15
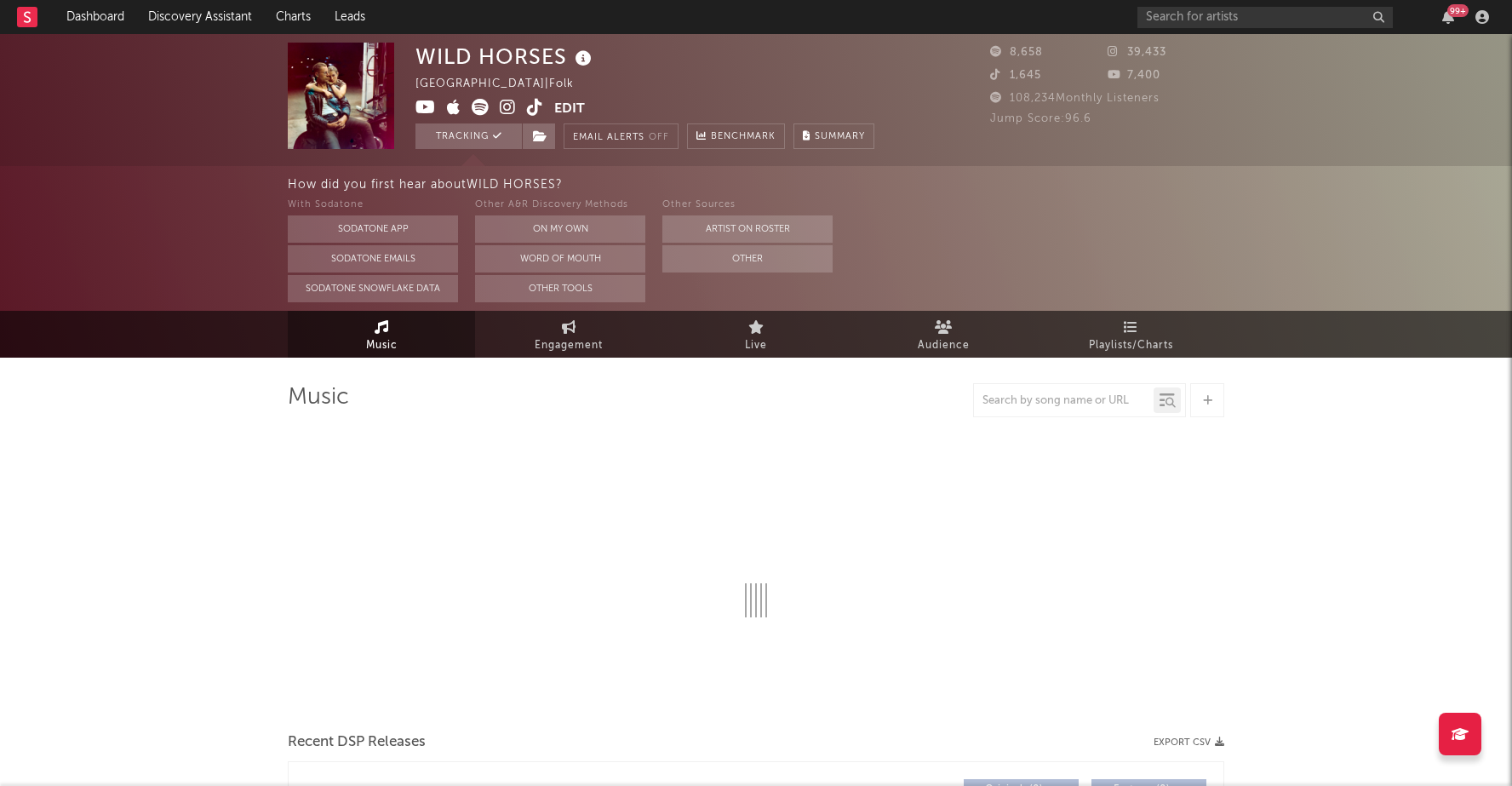
select select "6m"
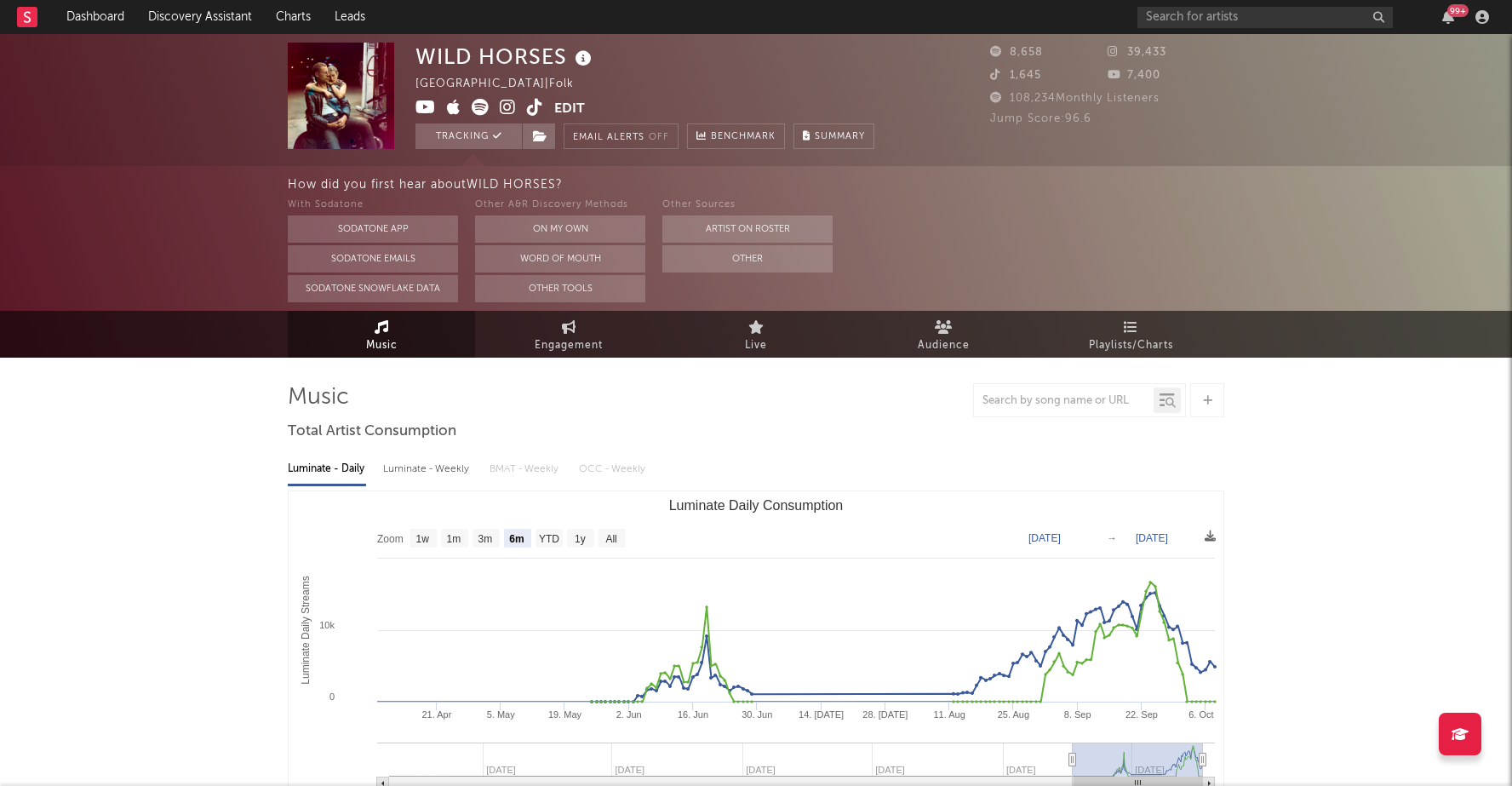
click at [507, 104] on icon at bounding box center [508, 107] width 16 height 17
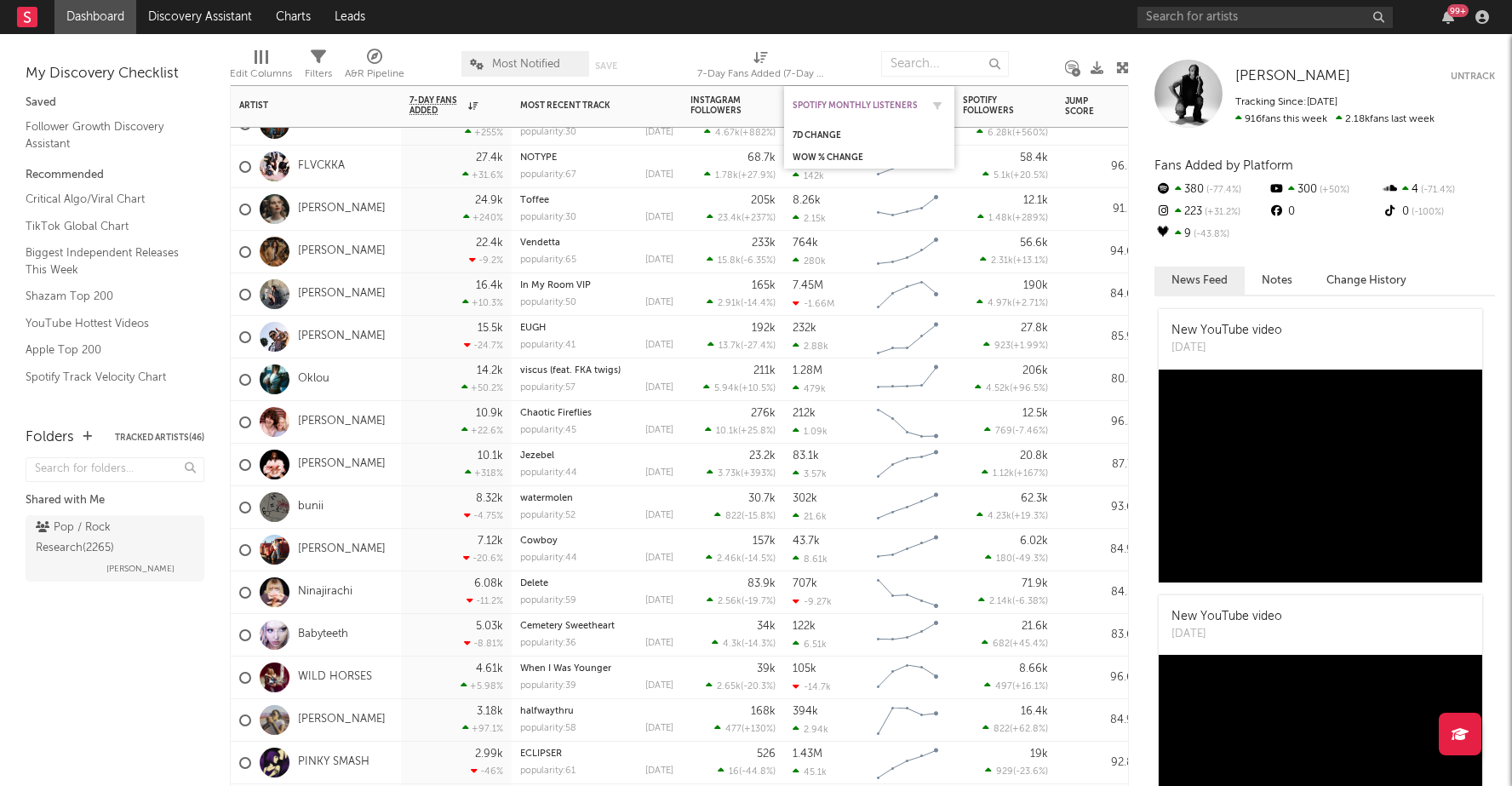
click at [866, 104] on div "Spotify Monthly Listeners" at bounding box center [856, 105] width 128 height 10
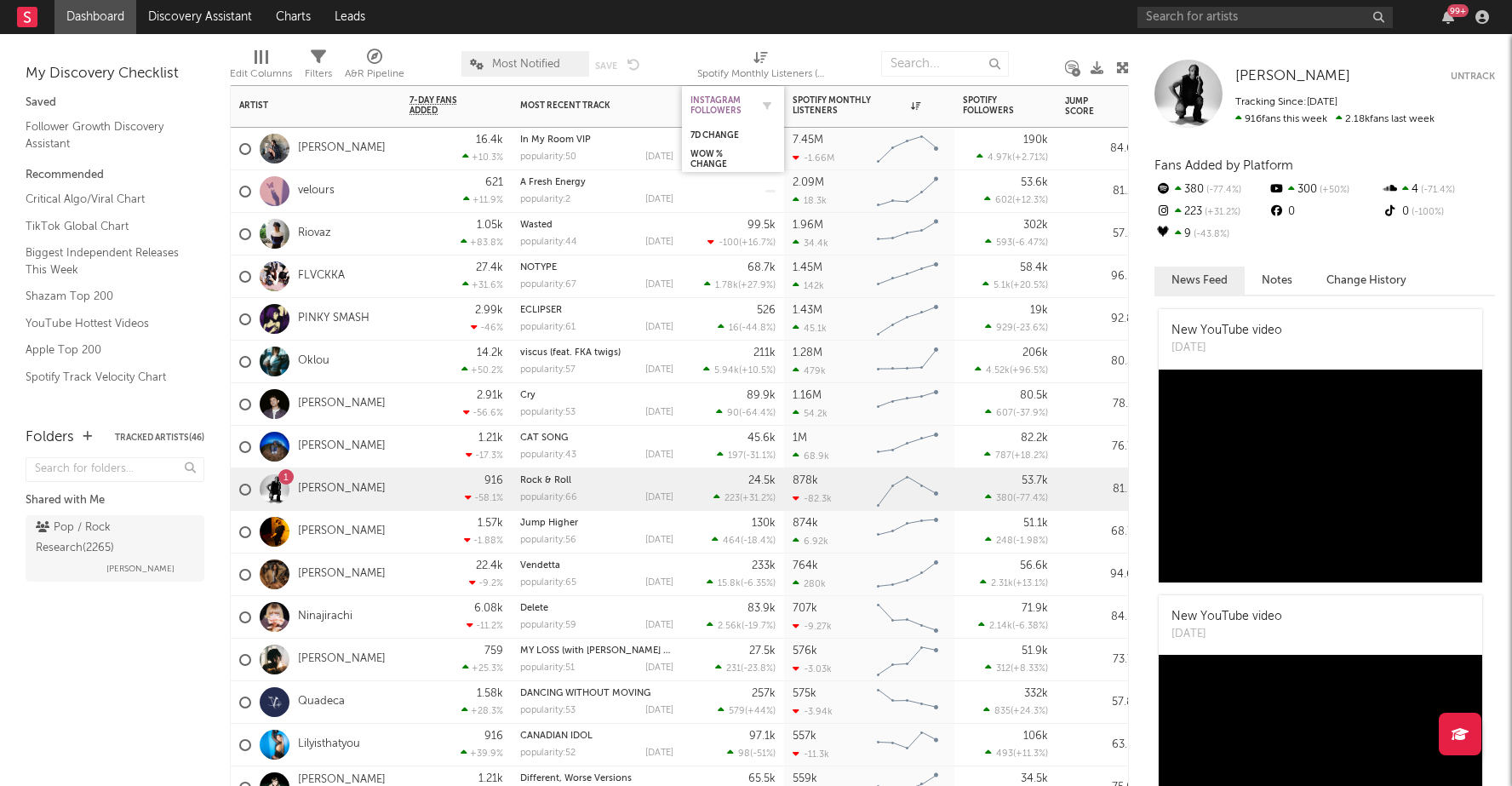
click at [720, 98] on div "Instagram Followers" at bounding box center [720, 105] width 60 height 20
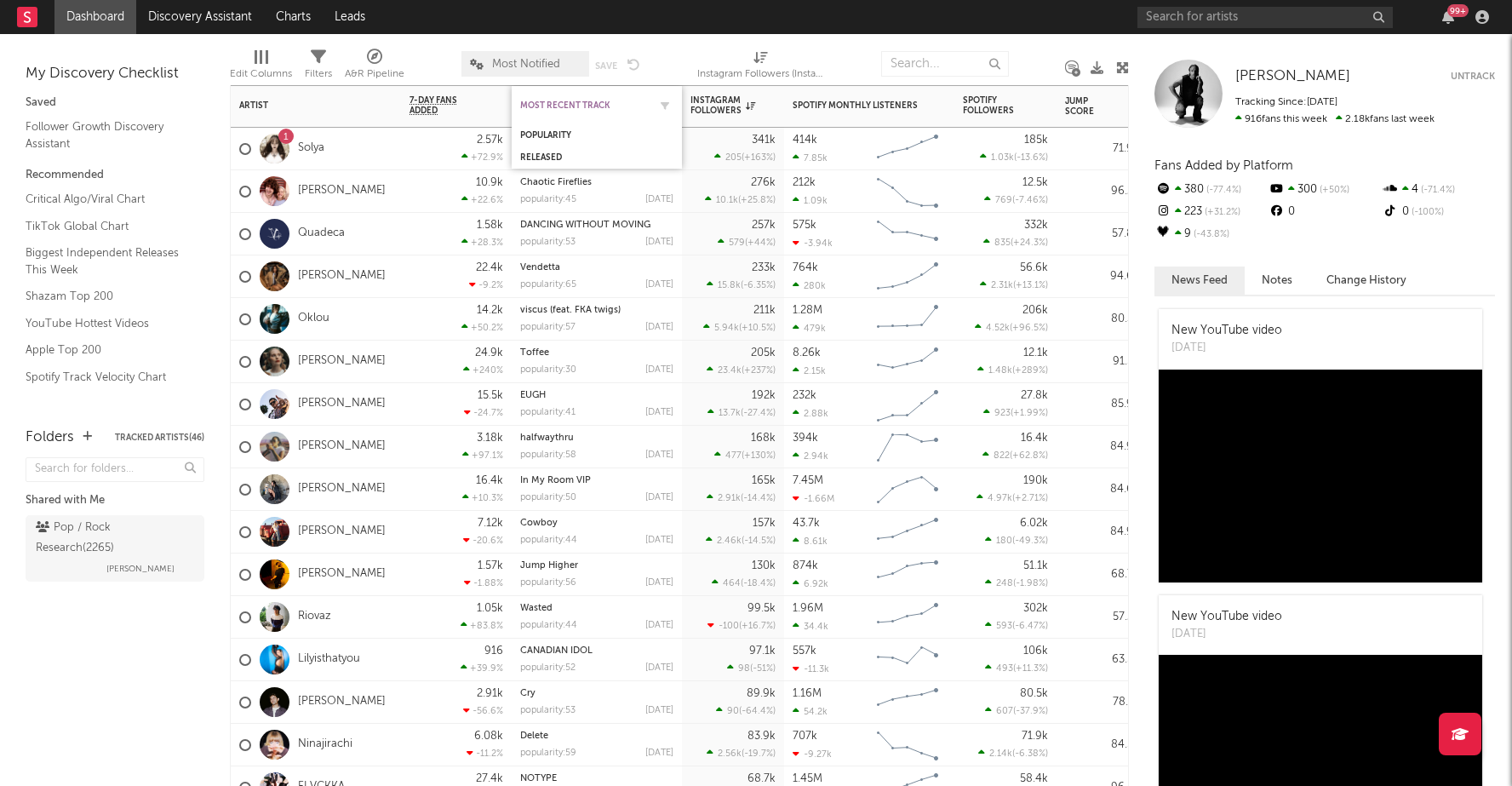
click at [558, 107] on div "Most Recent Track" at bounding box center [584, 105] width 128 height 10
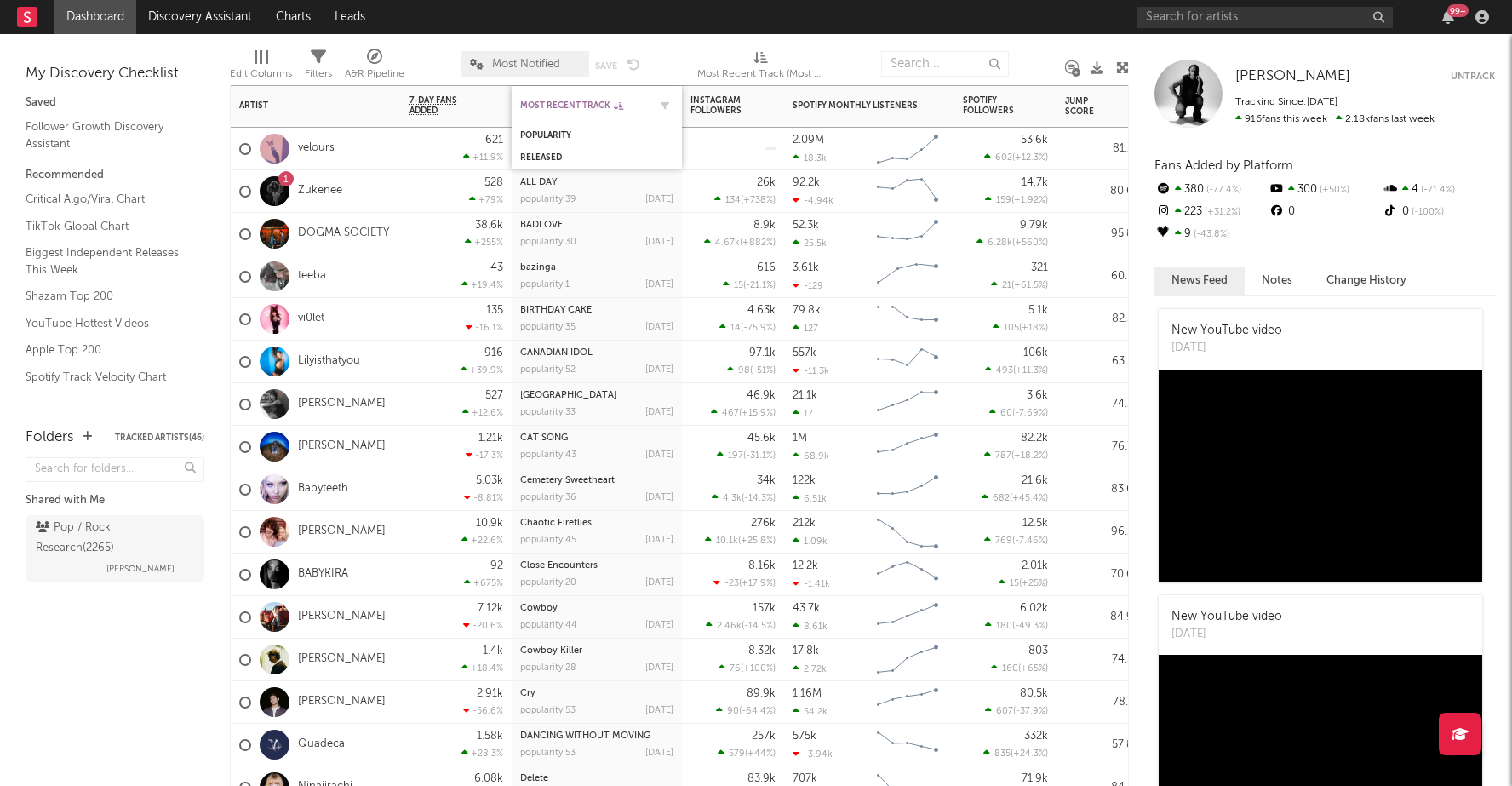
click at [558, 107] on div "Most Recent Track" at bounding box center [584, 105] width 128 height 10
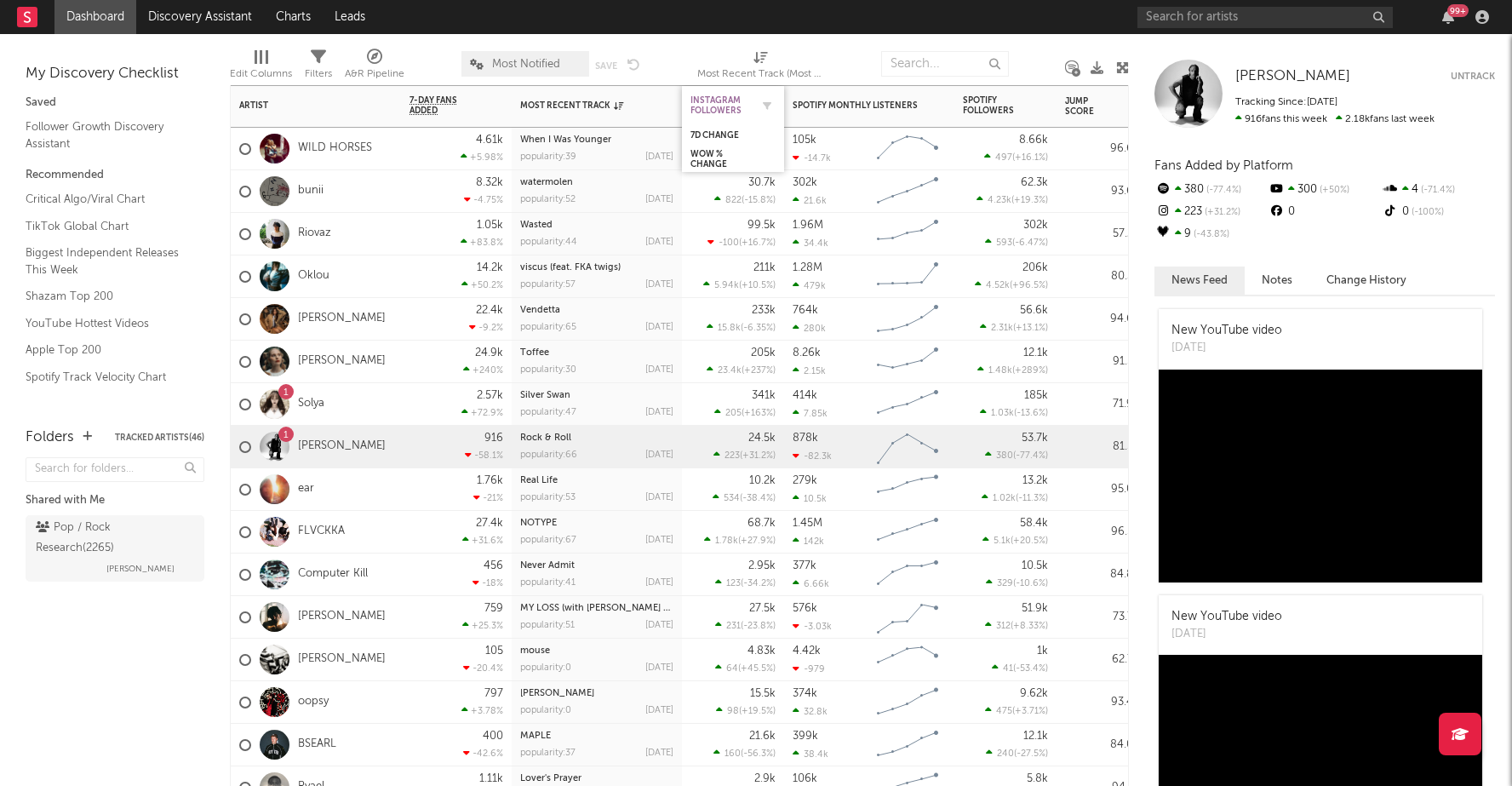
click at [706, 103] on div "Instagram Followers" at bounding box center [720, 105] width 60 height 20
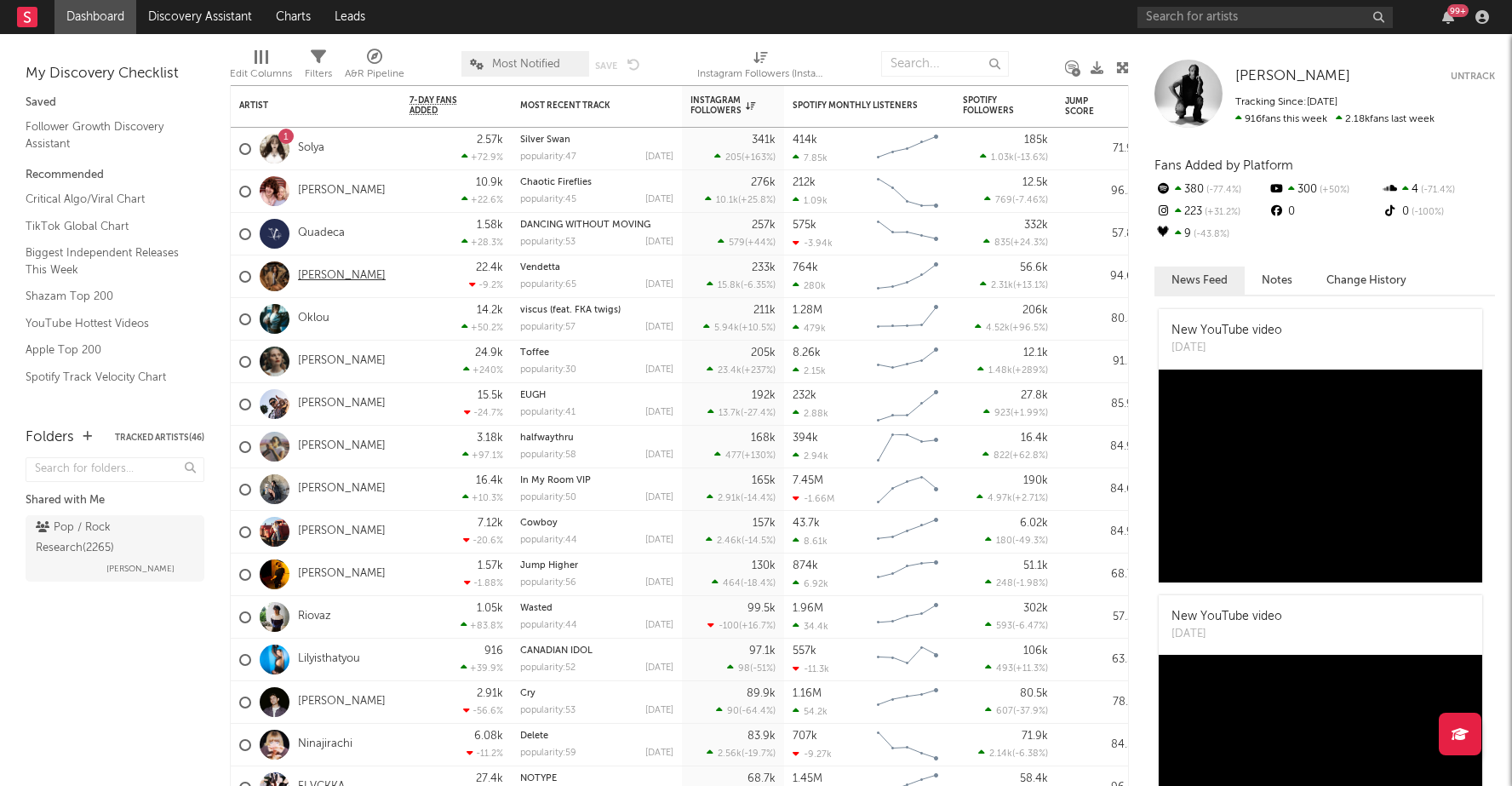
click at [336, 277] on link "[PERSON_NAME]" at bounding box center [341, 276] width 88 height 15
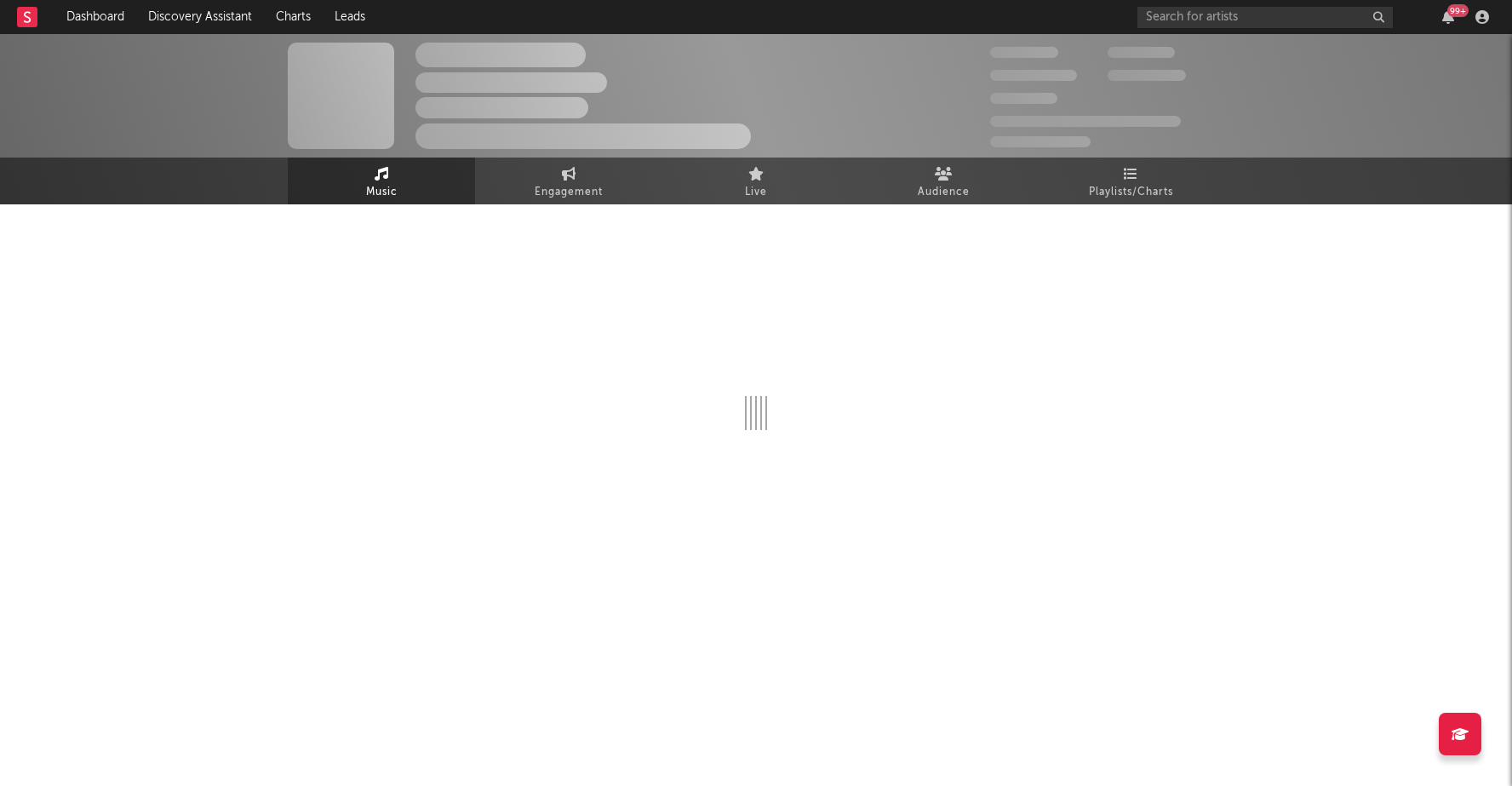
select select "6m"
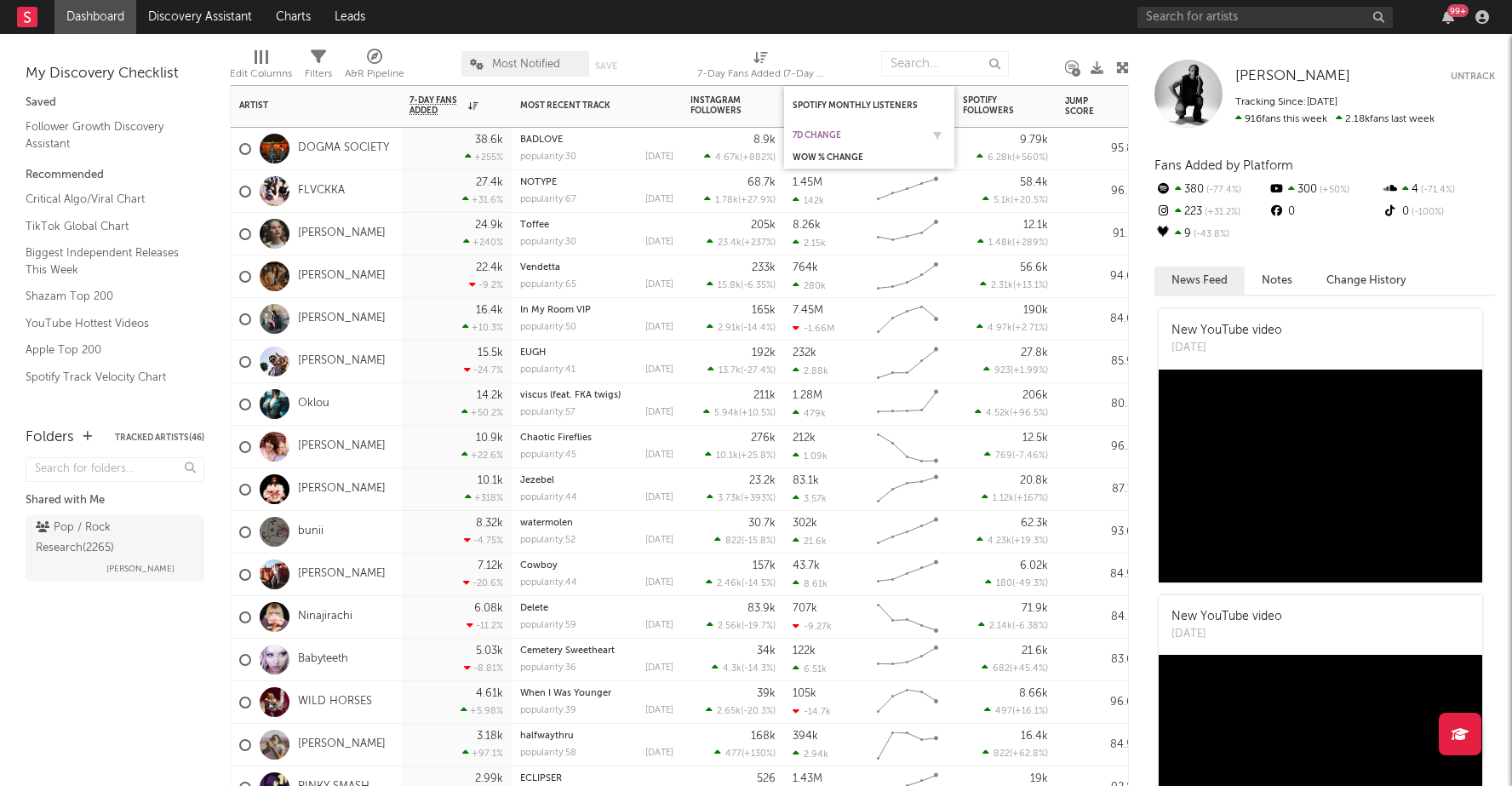
click at [824, 131] on div "7d Change" at bounding box center [856, 134] width 128 height 10
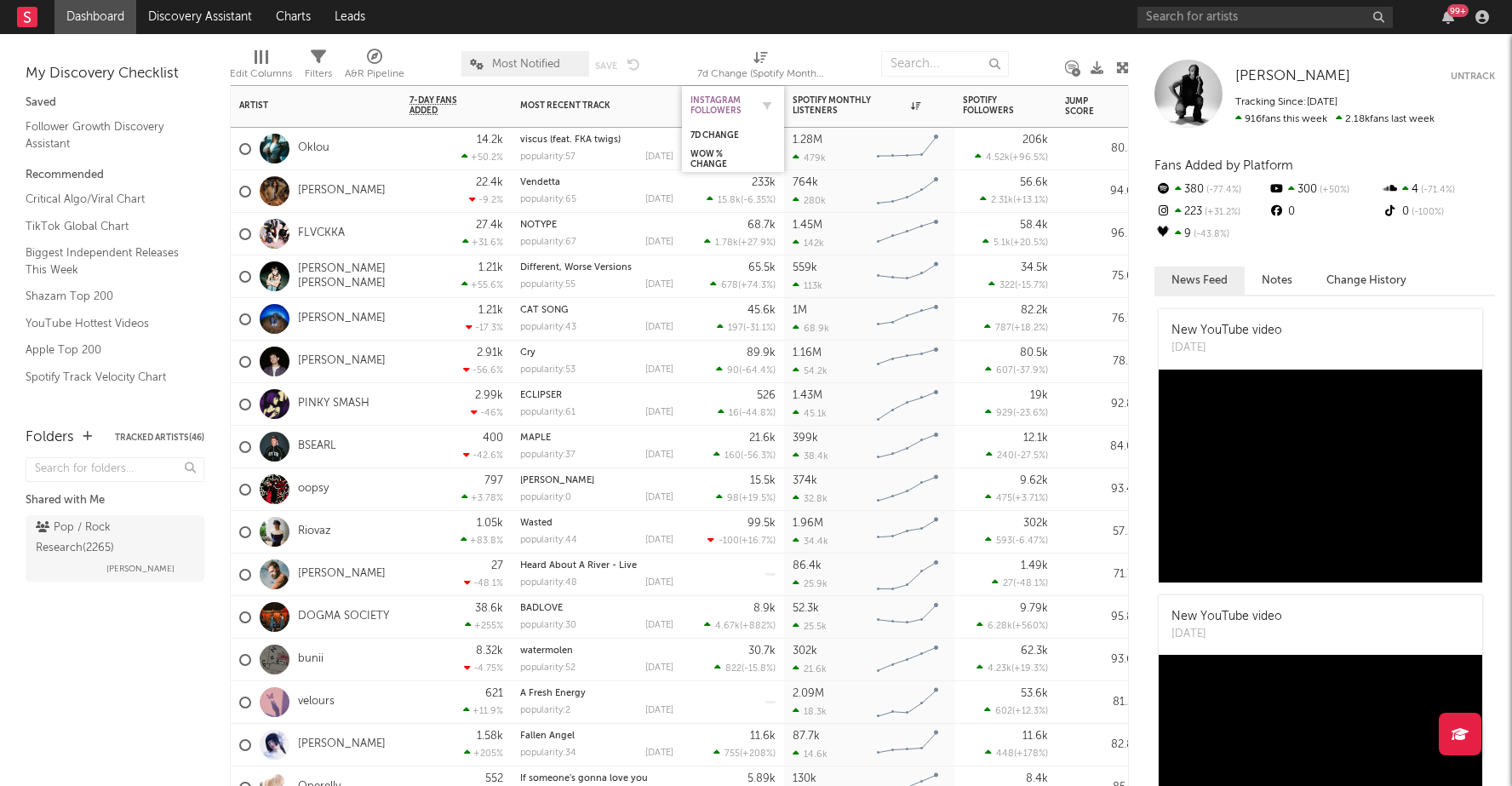
click at [723, 104] on div "Instagram Followers" at bounding box center [720, 105] width 60 height 20
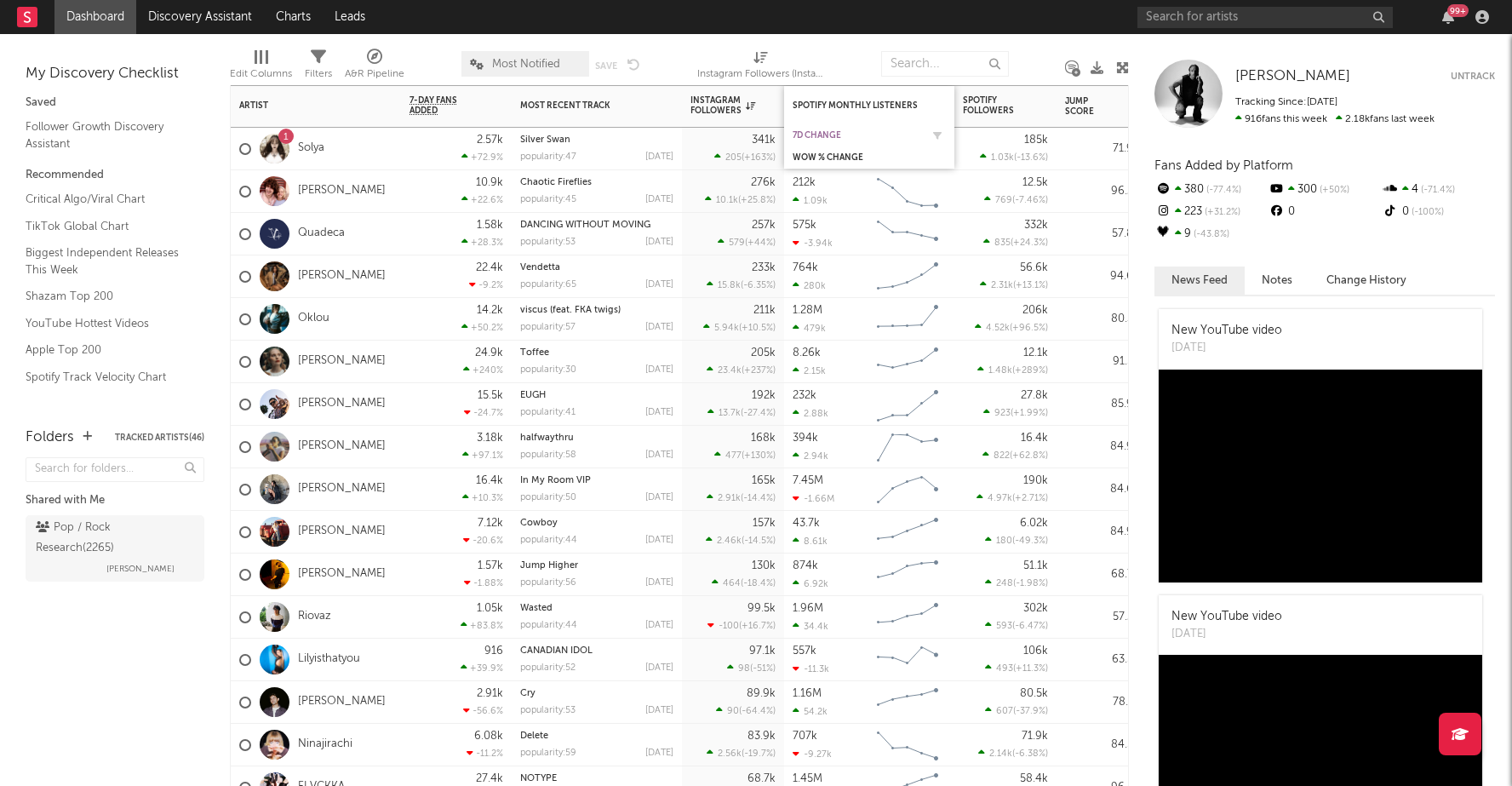
click at [823, 134] on div "7d Change" at bounding box center [856, 134] width 128 height 10
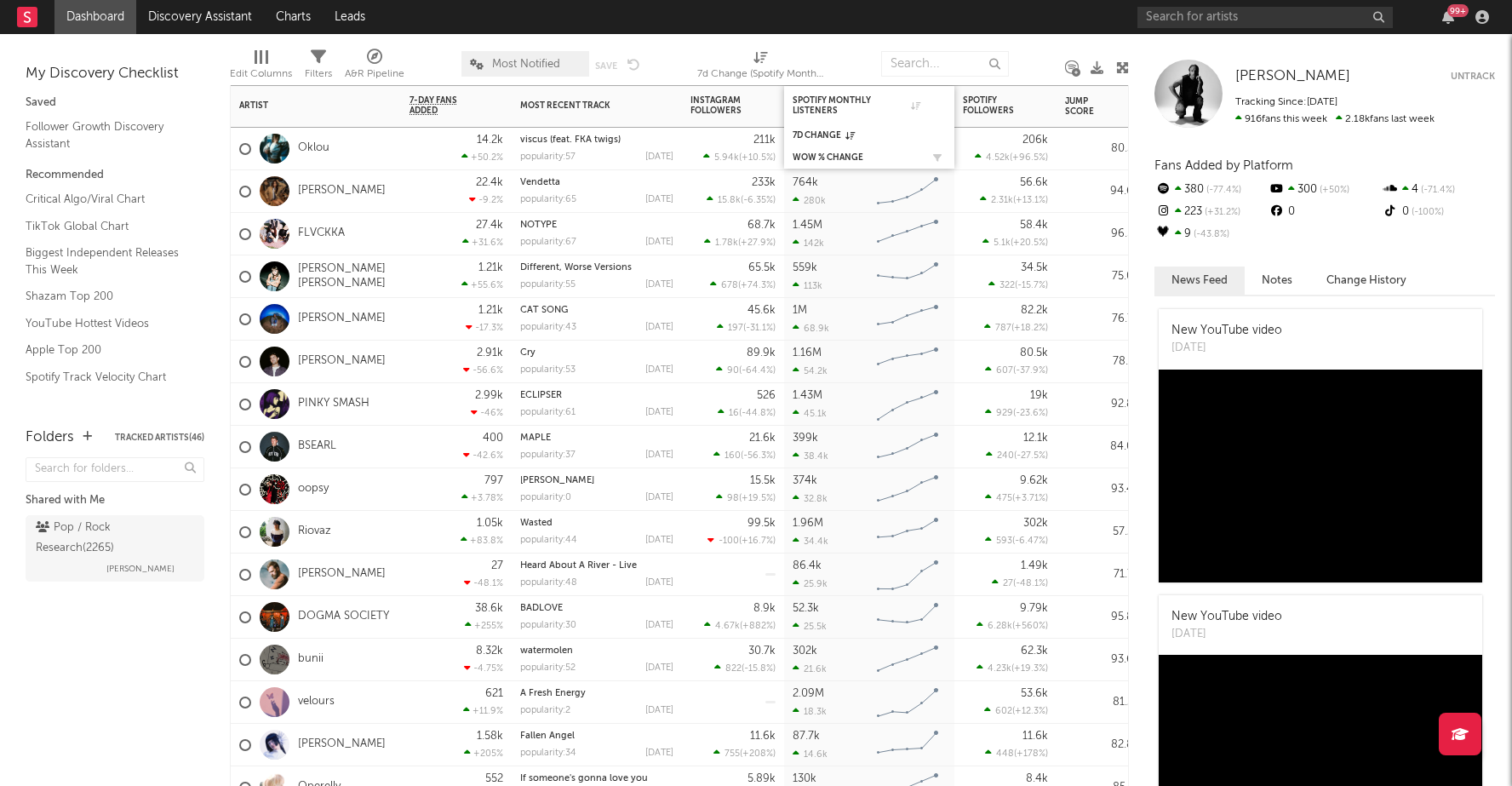
click at [822, 150] on div "WoW % Change" at bounding box center [869, 157] width 153 height 17
click at [820, 154] on div "WoW % Change" at bounding box center [856, 157] width 128 height 10
